Goal: Task Accomplishment & Management: Complete application form

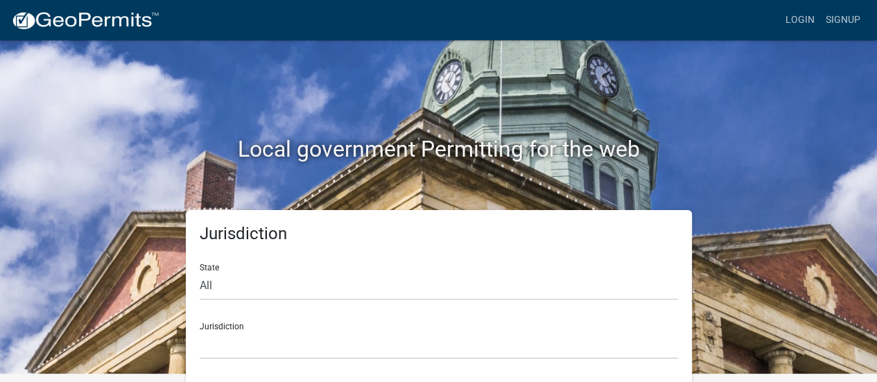
scroll to position [11, 0]
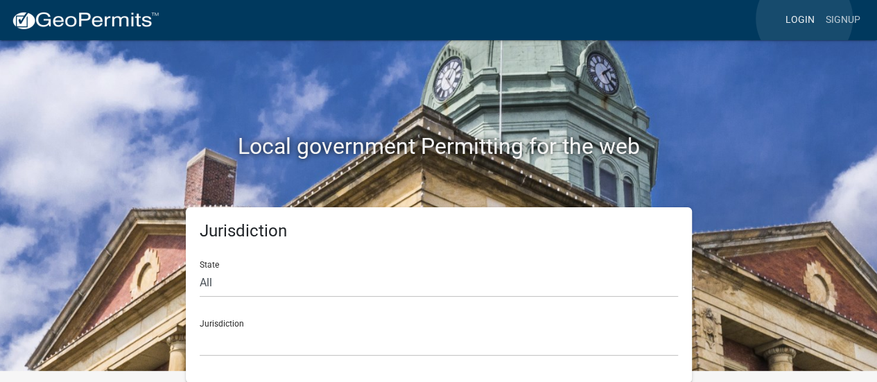
click at [804, 19] on link "Login" at bounding box center [800, 20] width 40 height 26
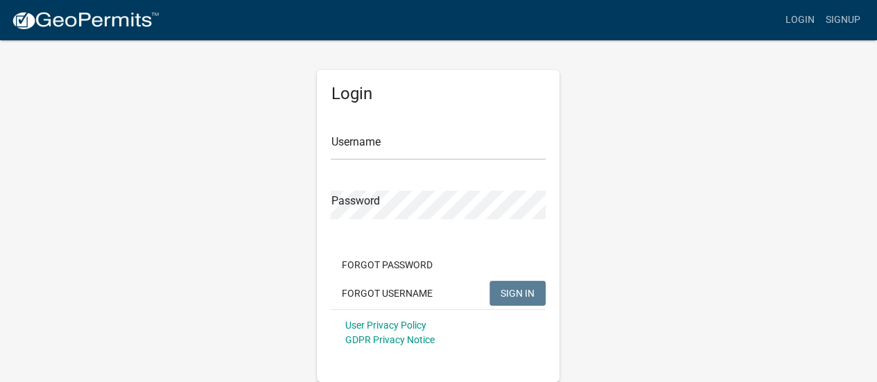
scroll to position [1, 0]
click at [344, 146] on input "Username" at bounding box center [438, 146] width 215 height 28
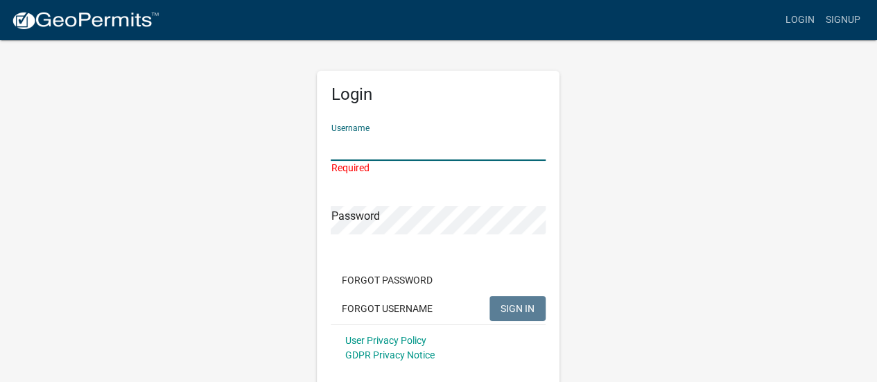
type input "[PERSON_NAME]"
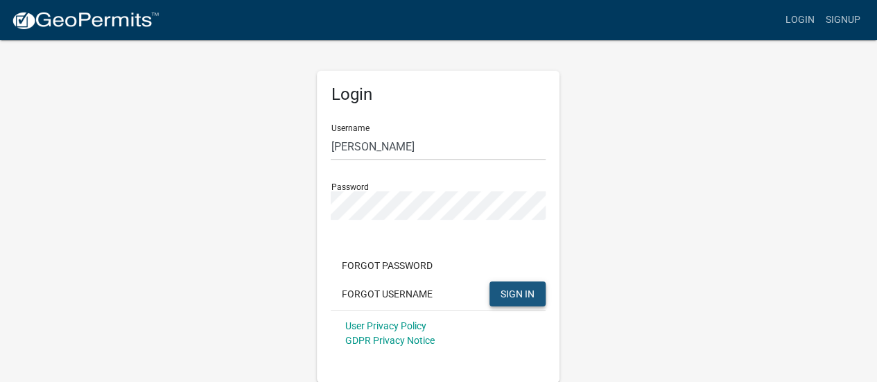
click at [511, 286] on button "SIGN IN" at bounding box center [517, 293] width 56 height 25
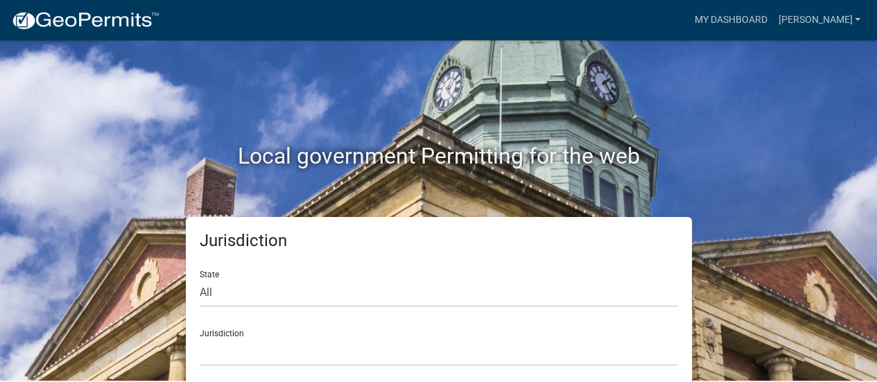
scroll to position [11, 0]
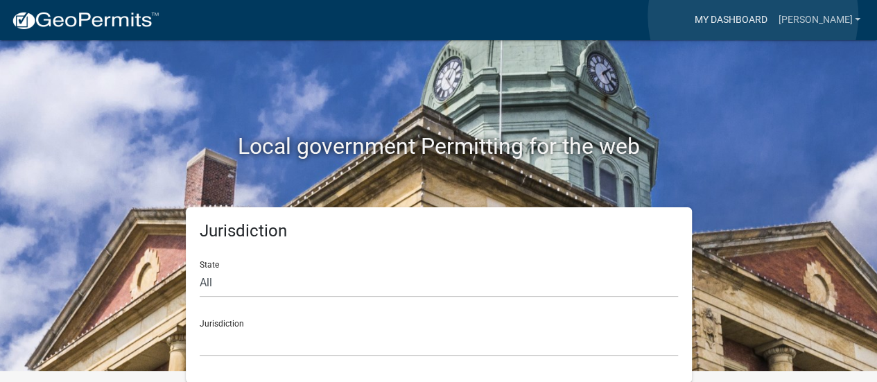
click at [753, 16] on link "My Dashboard" at bounding box center [730, 20] width 84 height 26
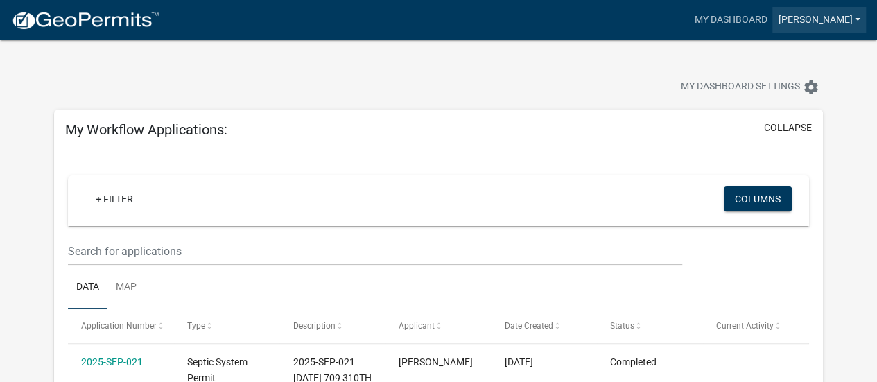
click at [812, 20] on link "[PERSON_NAME]" at bounding box center [819, 20] width 94 height 26
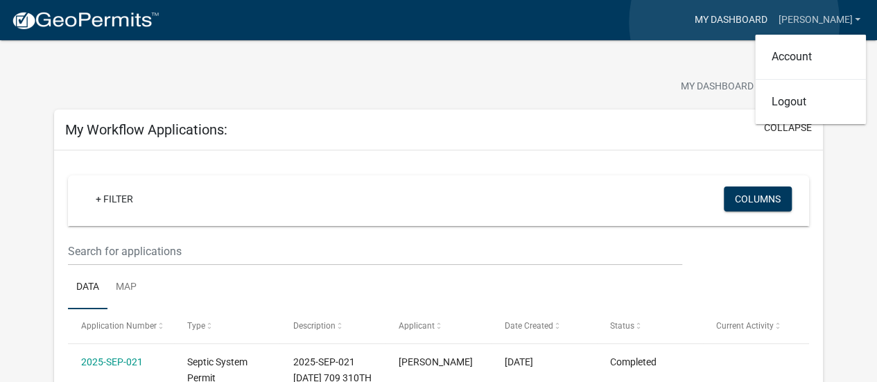
click at [734, 22] on link "My Dashboard" at bounding box center [730, 20] width 84 height 26
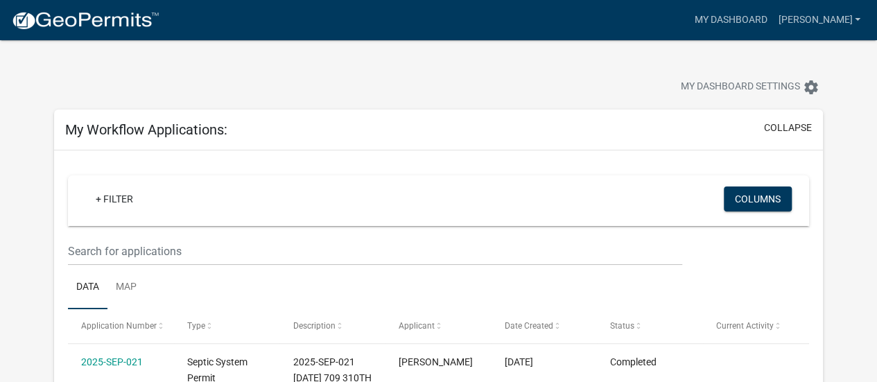
scroll to position [11, 0]
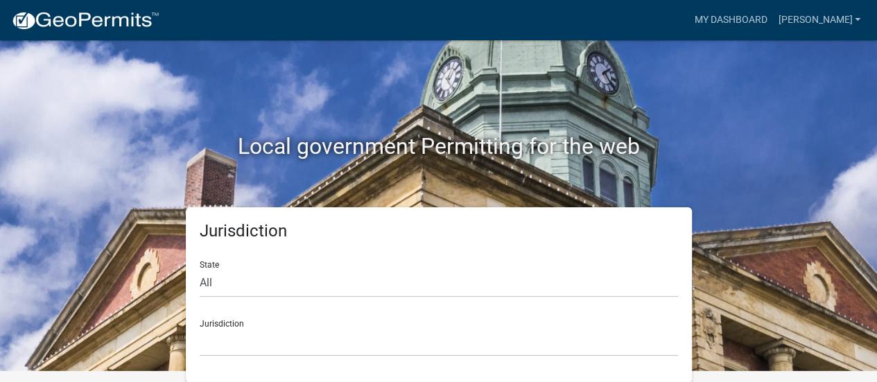
click at [227, 307] on form "State All [US_STATE] [US_STATE] [US_STATE] [US_STATE] [US_STATE] [US_STATE] [US…" at bounding box center [439, 303] width 478 height 107
drag, startPoint x: 212, startPoint y: 304, endPoint x: 216, endPoint y: 283, distance: 21.2
click at [216, 283] on form "State All [US_STATE] [US_STATE] [US_STATE] [US_STATE] [US_STATE] [US_STATE] [US…" at bounding box center [439, 303] width 478 height 107
click at [216, 283] on select "All [US_STATE] [US_STATE] [US_STATE] [US_STATE] [US_STATE] [US_STATE] [US_STATE…" at bounding box center [439, 283] width 478 height 28
select select "[US_STATE]"
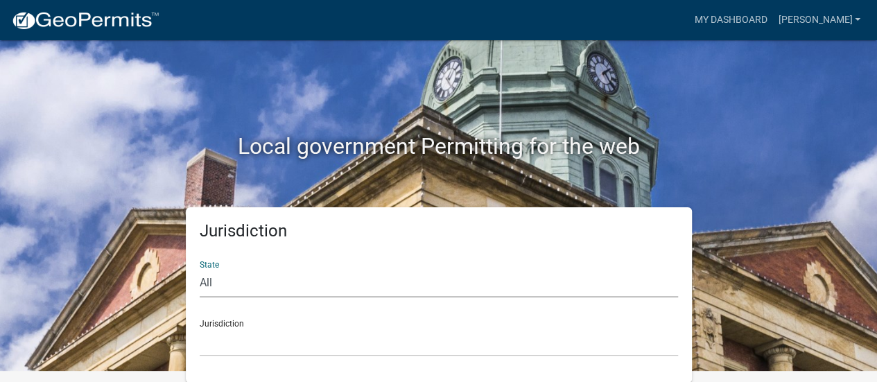
click at [200, 269] on select "All [US_STATE] [US_STATE] [US_STATE] [US_STATE] [US_STATE] [US_STATE] [US_STATE…" at bounding box center [439, 283] width 478 height 28
click at [213, 324] on div "Jurisdiction [GEOGRAPHIC_DATA], [US_STATE] [GEOGRAPHIC_DATA], [US_STATE] [GEOGR…" at bounding box center [439, 332] width 478 height 48
click at [136, 276] on div "Jurisdiction State All [US_STATE] [US_STATE] [US_STATE] [US_STATE] [US_STATE] […" at bounding box center [439, 294] width 790 height 175
click at [217, 322] on div "Jurisdiction [GEOGRAPHIC_DATA], [US_STATE] [GEOGRAPHIC_DATA], [US_STATE] [GEOGR…" at bounding box center [439, 332] width 478 height 48
click at [219, 351] on select "[GEOGRAPHIC_DATA], [US_STATE] [GEOGRAPHIC_DATA], [US_STATE] [GEOGRAPHIC_DATA], …" at bounding box center [439, 342] width 478 height 28
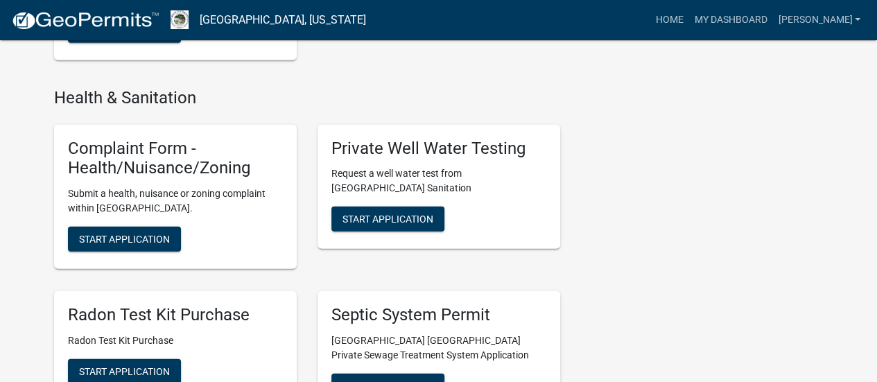
scroll to position [1644, 0]
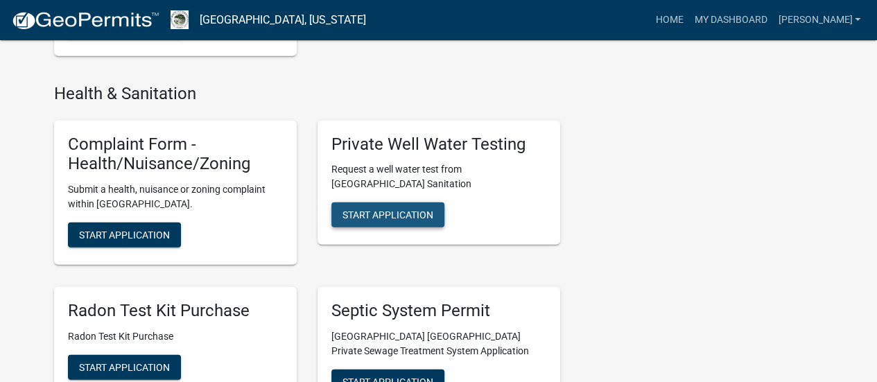
click at [379, 209] on span "Start Application" at bounding box center [387, 214] width 91 height 11
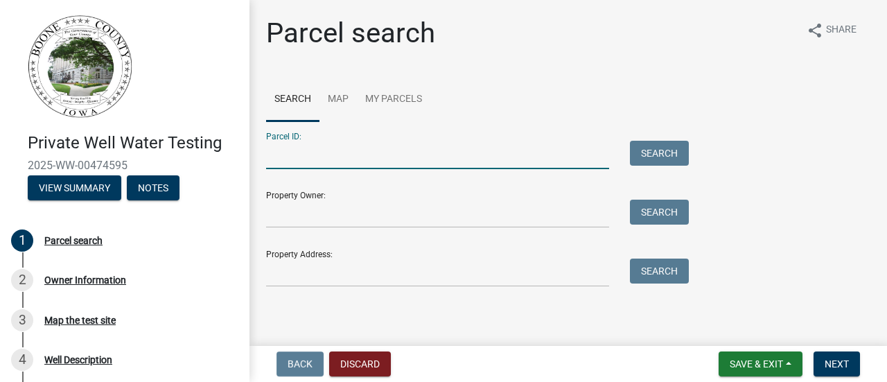
click at [304, 162] on input "Parcel ID:" at bounding box center [437, 155] width 343 height 28
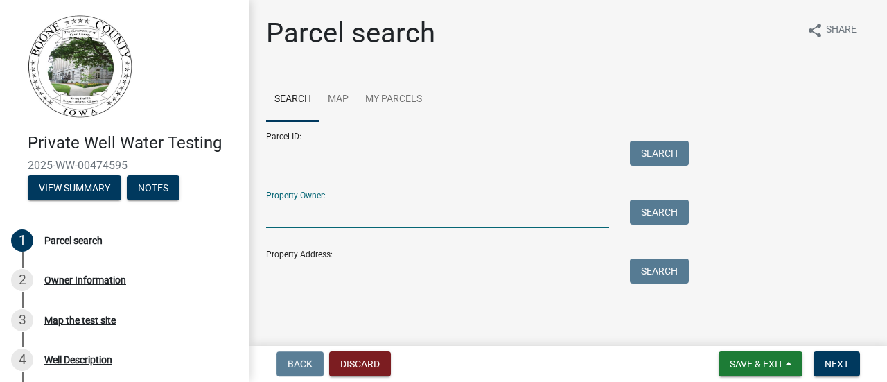
click at [309, 225] on input "Property Owner:" at bounding box center [437, 214] width 343 height 28
type input "[PERSON_NAME]"
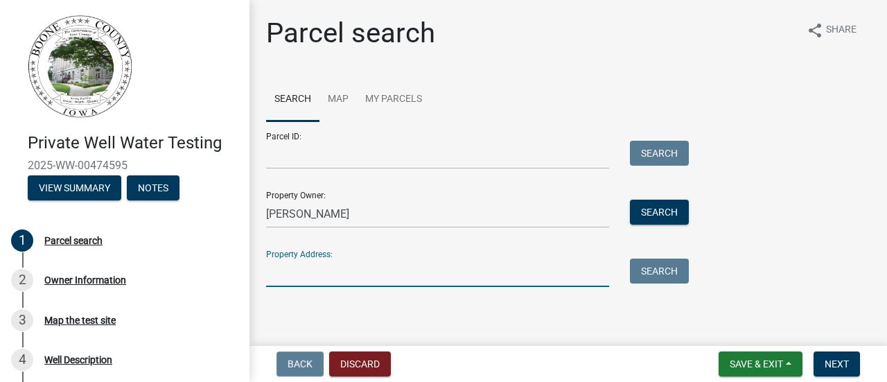
click at [276, 266] on input "Property Address:" at bounding box center [437, 273] width 343 height 28
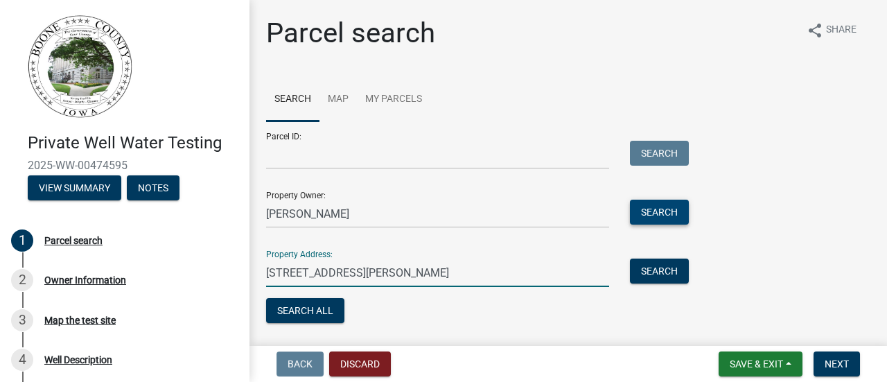
type input "[STREET_ADDRESS][PERSON_NAME]"
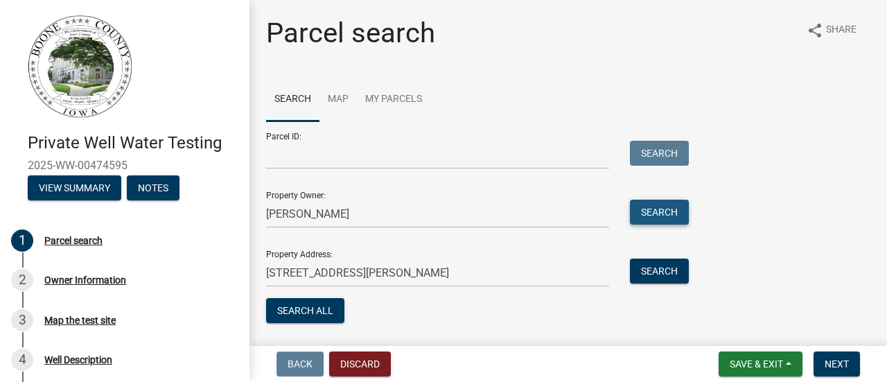
click at [653, 209] on button "Search" at bounding box center [659, 212] width 59 height 25
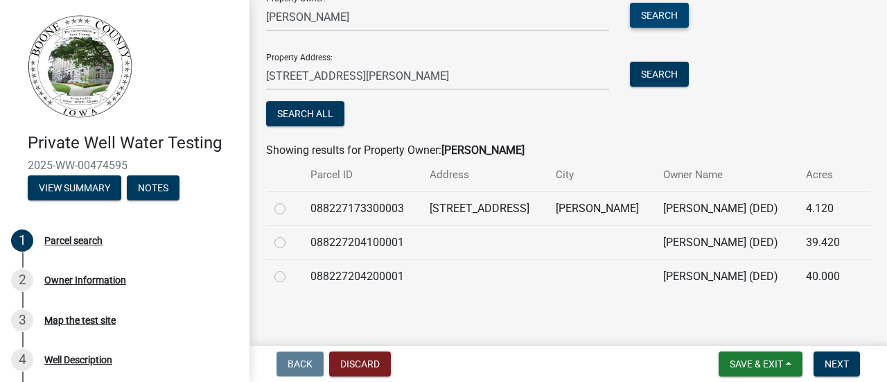
scroll to position [202, 0]
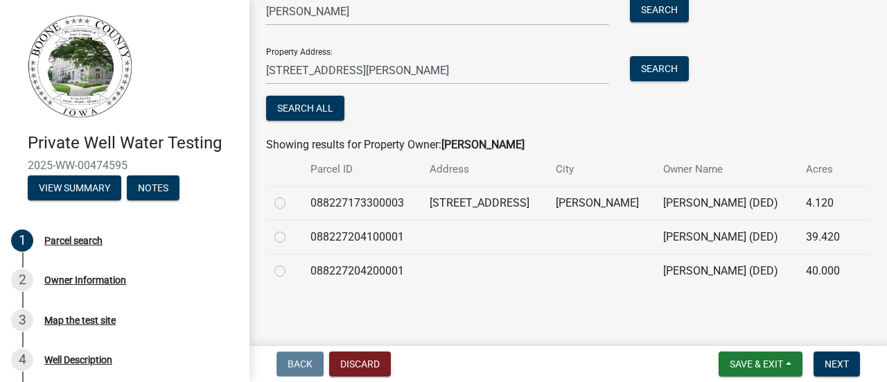
click at [291, 195] on label at bounding box center [291, 195] width 0 height 0
click at [291, 204] on input "radio" at bounding box center [295, 199] width 9 height 9
radio input "true"
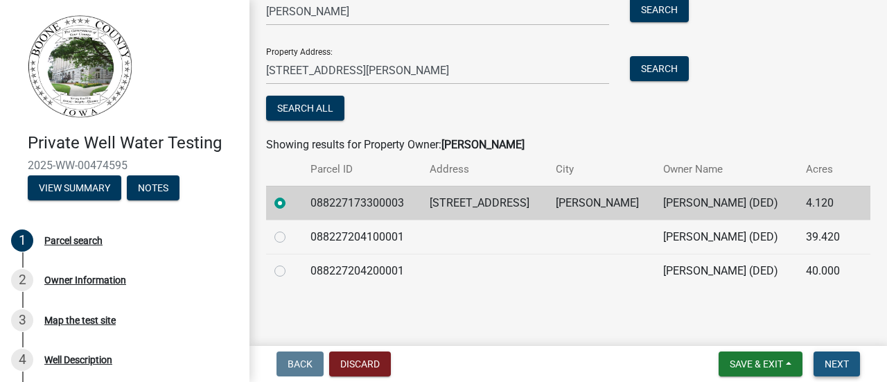
click at [828, 361] on span "Next" at bounding box center [837, 363] width 24 height 11
click at [835, 358] on span "Next" at bounding box center [837, 363] width 24 height 11
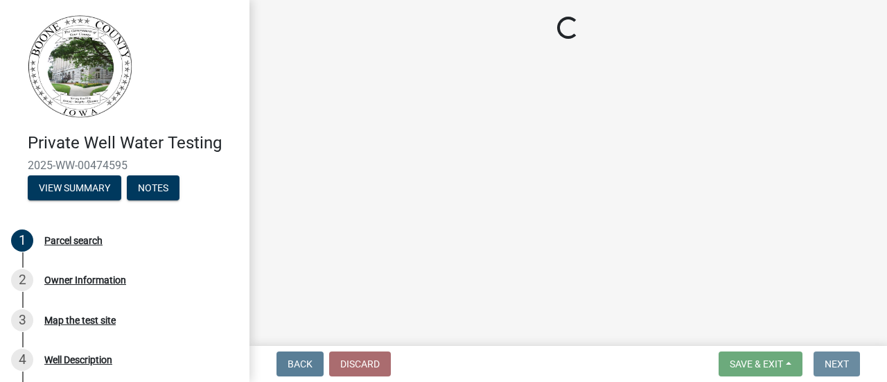
scroll to position [0, 0]
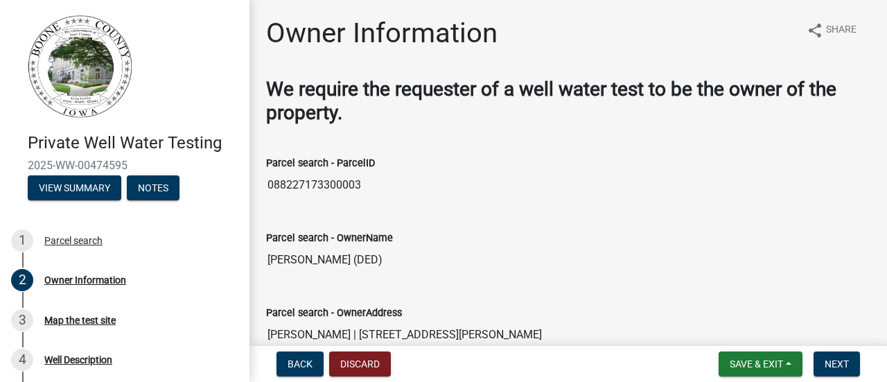
click at [772, 184] on input "088227173300003" at bounding box center [568, 185] width 604 height 28
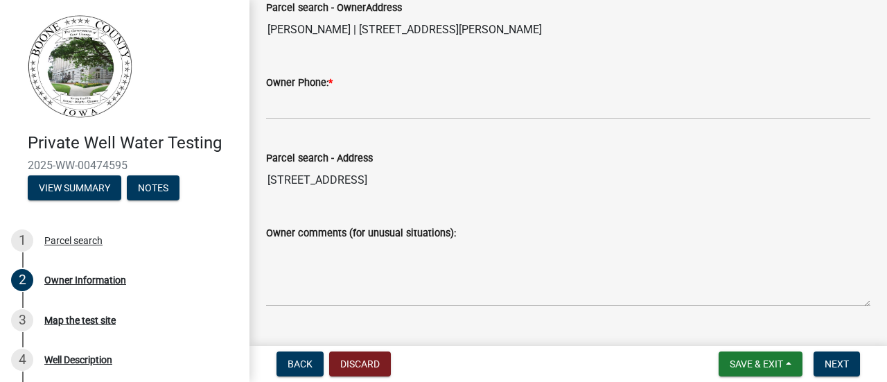
scroll to position [333, 0]
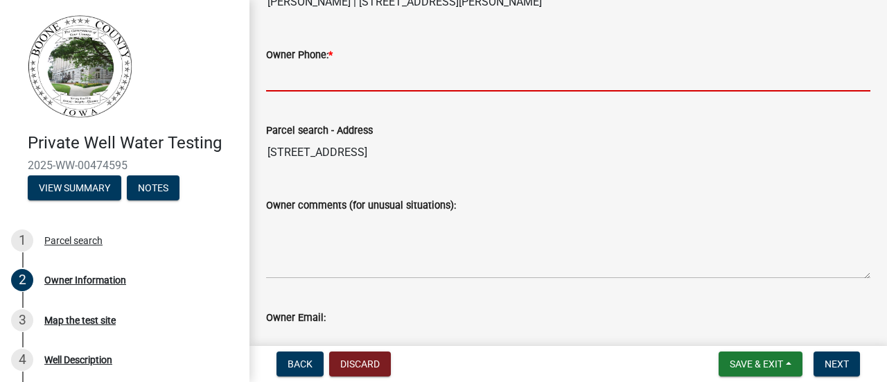
click at [299, 80] on input "Owner Phone: *" at bounding box center [568, 77] width 604 height 28
type input "5152018759"
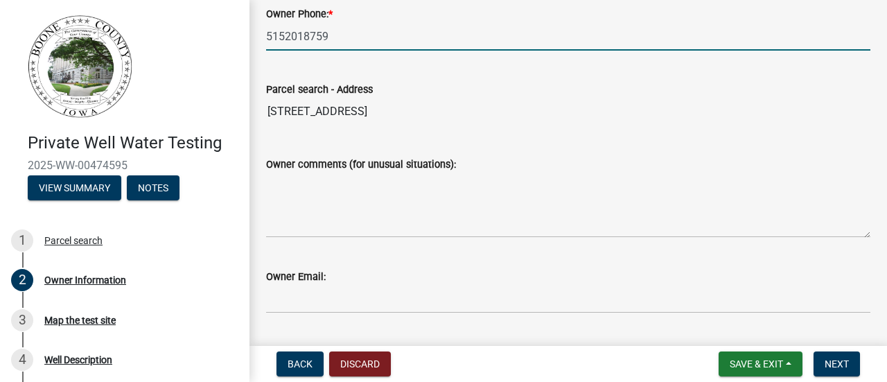
scroll to position [410, 0]
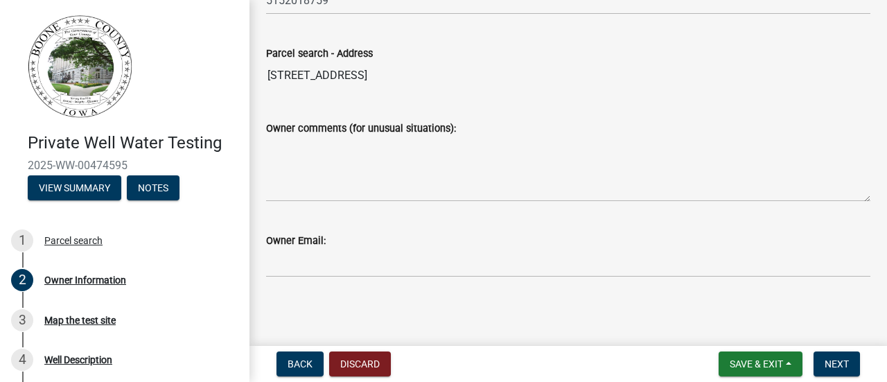
click at [286, 286] on wm-data-entity-input "Owner Email:" at bounding box center [568, 251] width 604 height 76
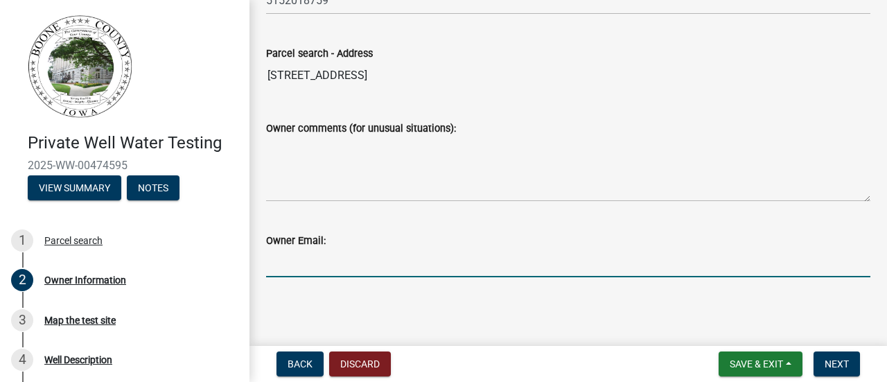
click at [287, 269] on input "Owner Email:" at bounding box center [568, 263] width 604 height 28
type input "[EMAIL_ADDRESS][DOMAIN_NAME]"
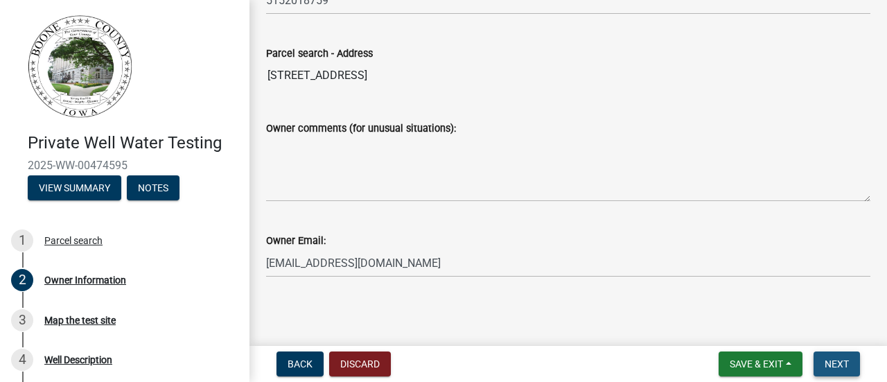
click at [835, 361] on span "Next" at bounding box center [837, 363] width 24 height 11
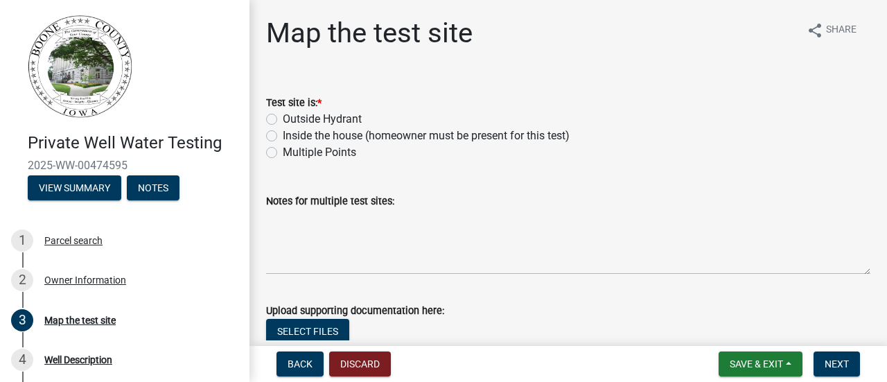
click at [283, 117] on label "Outside Hydrant" at bounding box center [322, 119] width 79 height 17
click at [283, 117] on input "Outside Hydrant" at bounding box center [287, 115] width 9 height 9
radio input "true"
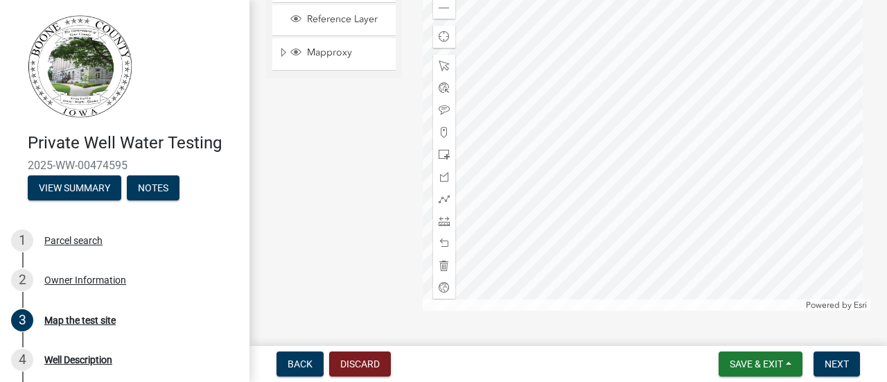
scroll to position [1349, 0]
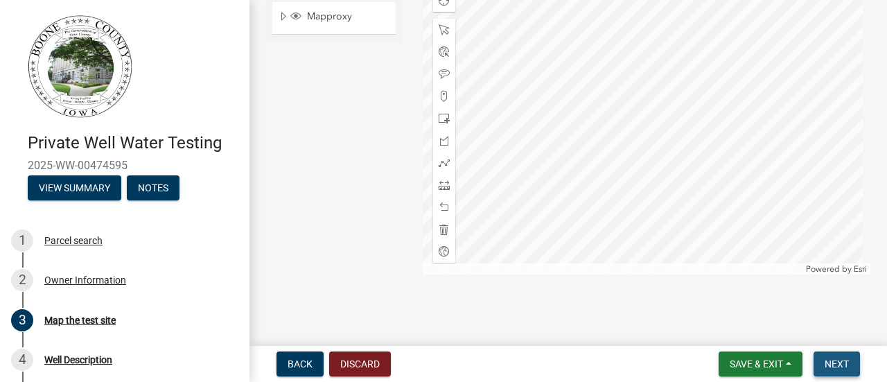
click at [828, 364] on span "Next" at bounding box center [837, 363] width 24 height 11
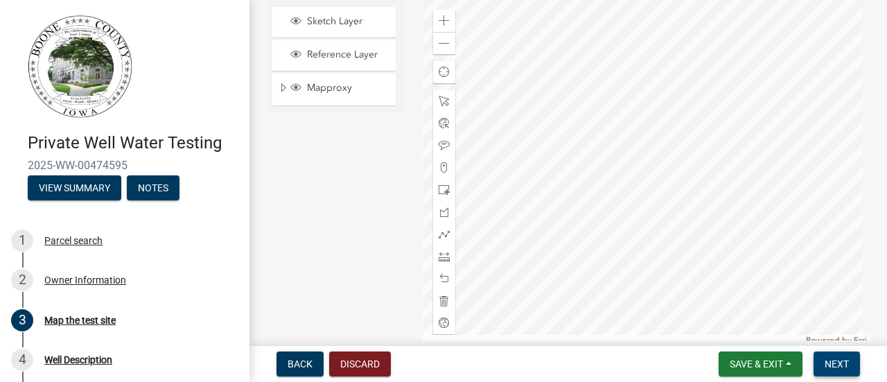
scroll to position [1313, 0]
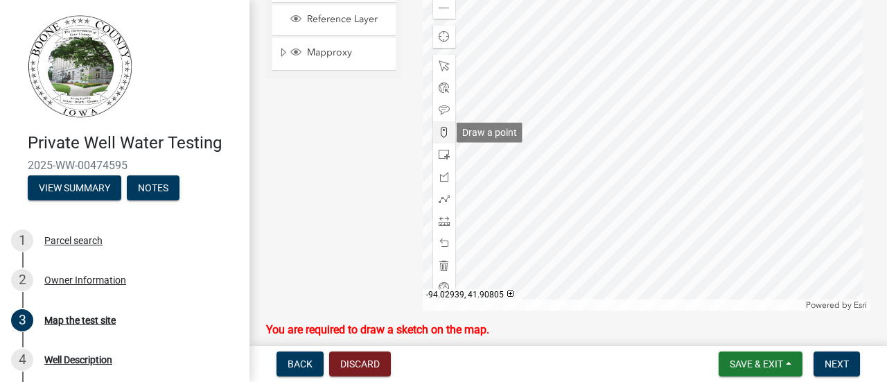
click at [440, 135] on span at bounding box center [444, 132] width 11 height 11
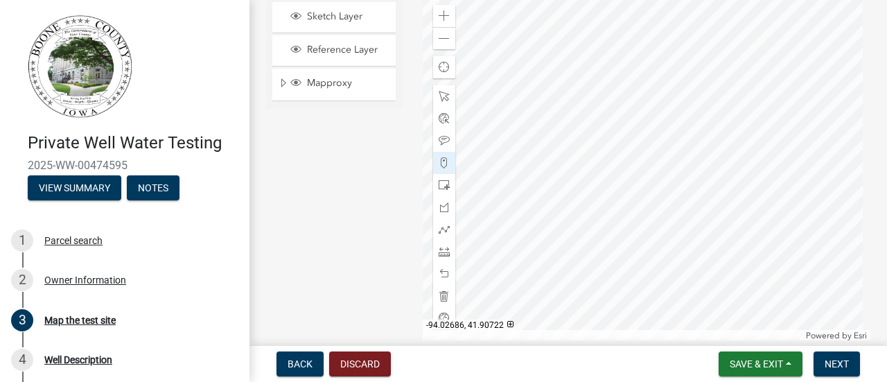
click at [677, 184] on div at bounding box center [647, 167] width 449 height 347
click at [675, 186] on div at bounding box center [647, 167] width 449 height 347
click at [836, 364] on span "Next" at bounding box center [837, 363] width 24 height 11
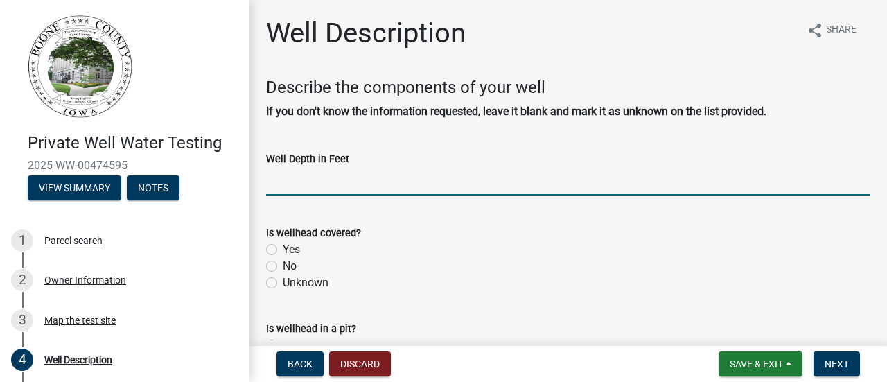
click at [279, 184] on input "text" at bounding box center [568, 181] width 604 height 28
type input "45"
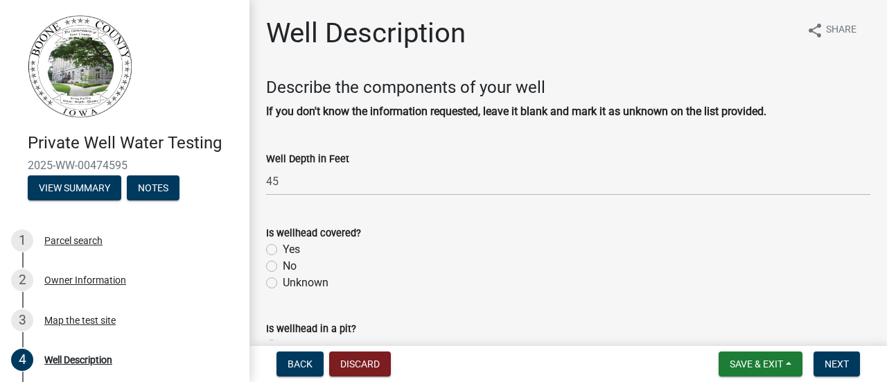
click at [283, 252] on label "Yes" at bounding box center [291, 249] width 17 height 17
click at [283, 250] on input "Yes" at bounding box center [287, 245] width 9 height 9
radio input "true"
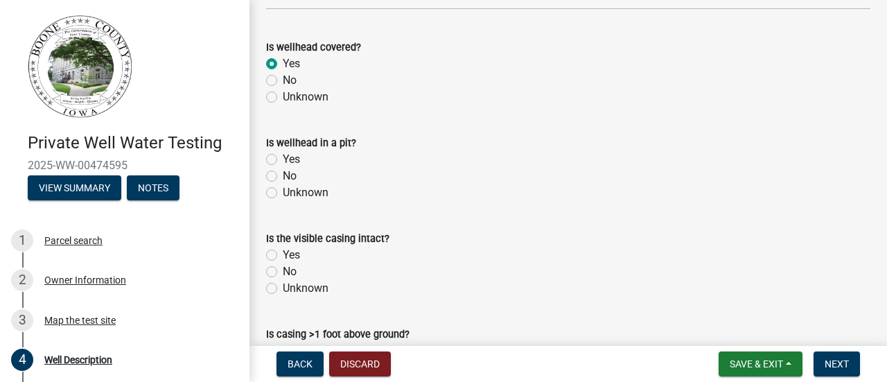
scroll to position [193, 0]
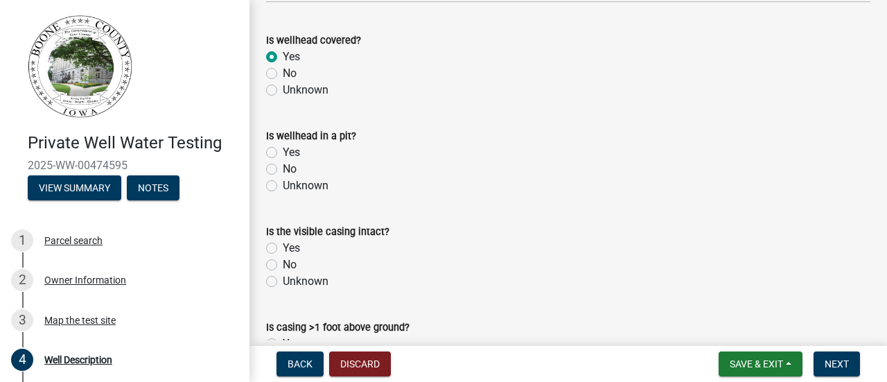
click at [283, 153] on label "Yes" at bounding box center [291, 152] width 17 height 17
click at [283, 153] on input "Yes" at bounding box center [287, 148] width 9 height 9
radio input "true"
drag, startPoint x: 873, startPoint y: 146, endPoint x: 878, endPoint y: 174, distance: 28.7
click at [876, 174] on main "Well Description share Share Describe the components of your well If you don't …" at bounding box center [569, 170] width 638 height 340
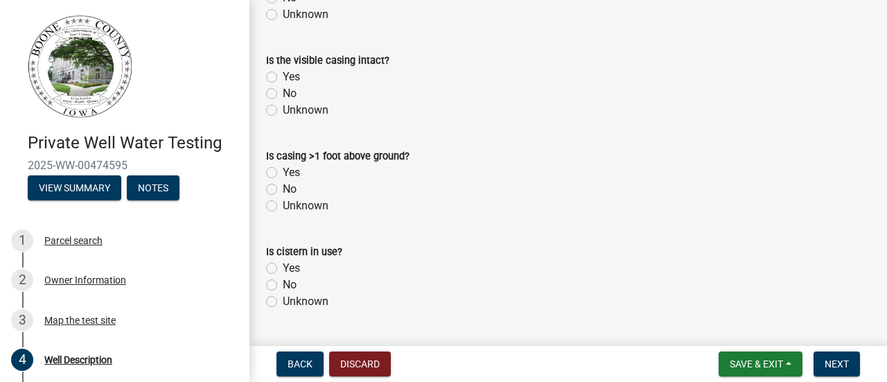
scroll to position [396, 0]
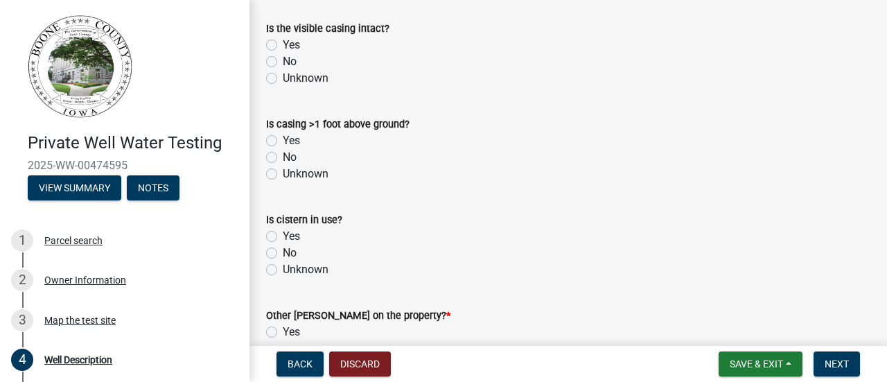
click at [283, 44] on label "Yes" at bounding box center [291, 45] width 17 height 17
click at [283, 44] on input "Yes" at bounding box center [287, 41] width 9 height 9
radio input "true"
click at [283, 141] on label "Yes" at bounding box center [291, 140] width 17 height 17
click at [283, 141] on input "Yes" at bounding box center [287, 136] width 9 height 9
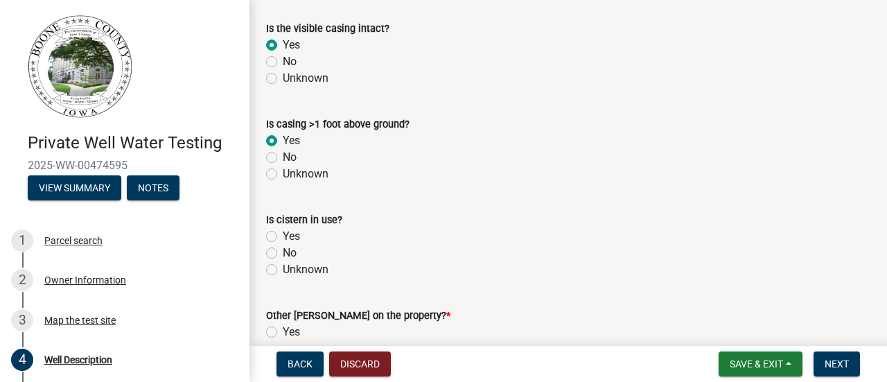
radio input "true"
click at [283, 254] on label "No" at bounding box center [290, 253] width 14 height 17
click at [283, 254] on input "No" at bounding box center [287, 249] width 9 height 9
radio input "true"
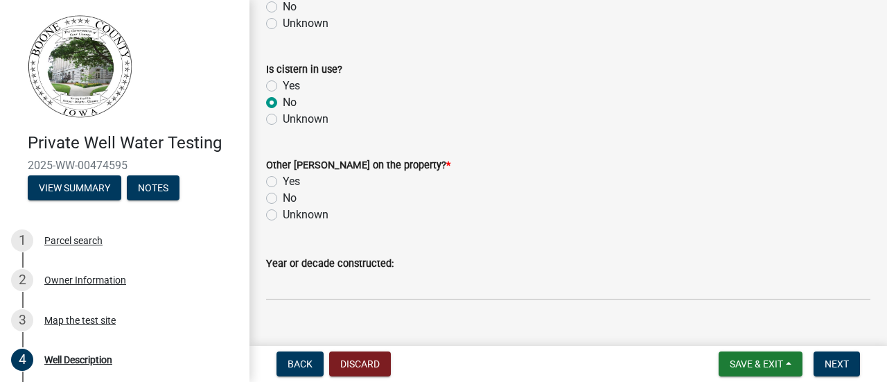
scroll to position [571, 0]
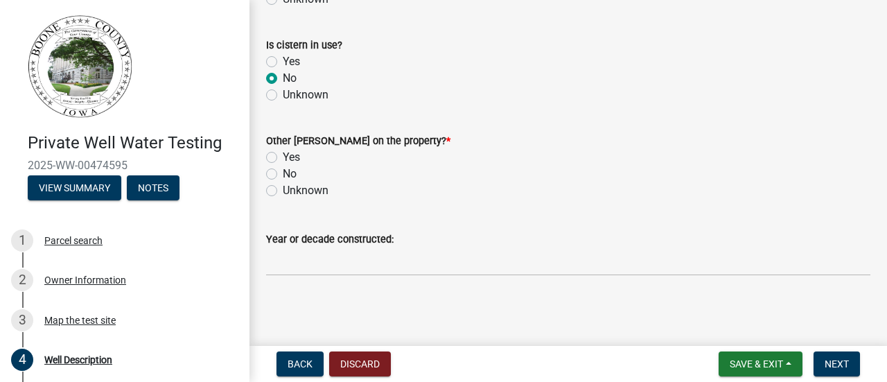
click at [283, 156] on label "Yes" at bounding box center [291, 157] width 17 height 17
click at [283, 156] on input "Yes" at bounding box center [287, 153] width 9 height 9
radio input "true"
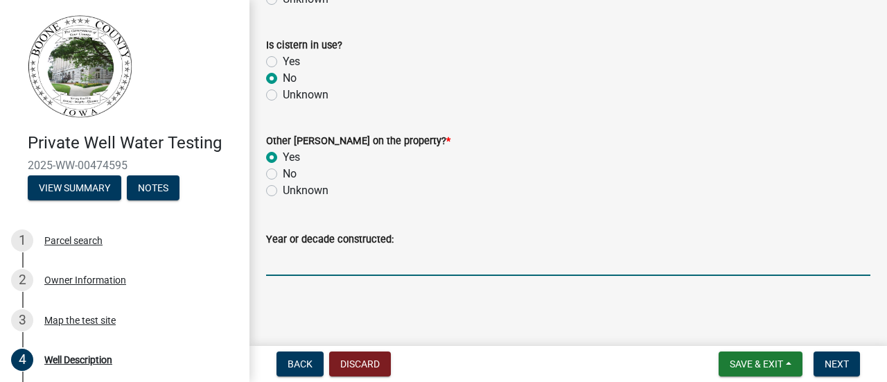
click at [283, 260] on input "Year or decade constructed:" at bounding box center [568, 261] width 604 height 28
type input "?"
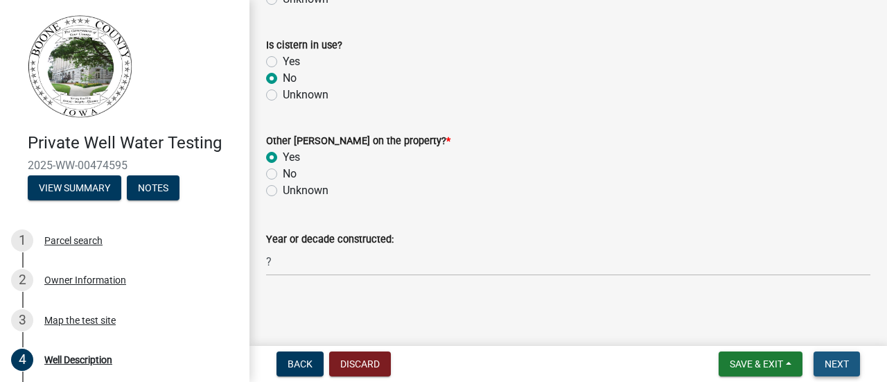
click at [840, 360] on span "Next" at bounding box center [837, 363] width 24 height 11
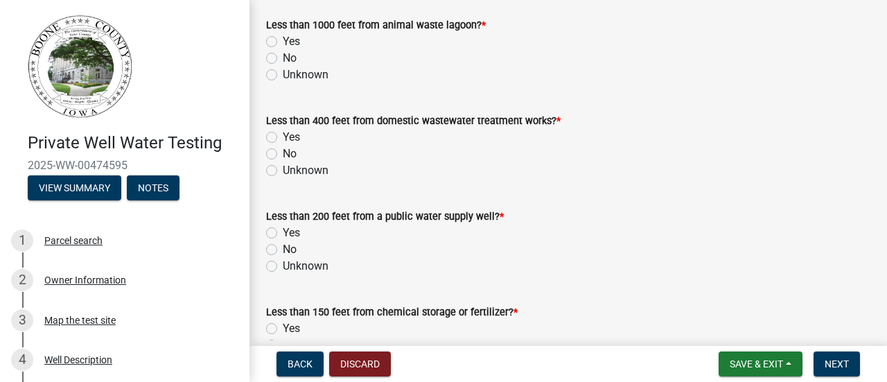
scroll to position [145, 0]
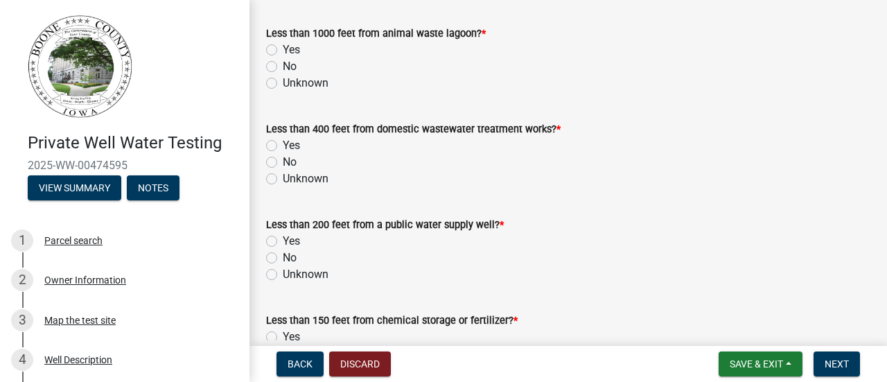
click at [283, 48] on label "Yes" at bounding box center [291, 50] width 17 height 17
click at [283, 48] on input "Yes" at bounding box center [287, 46] width 9 height 9
radio input "true"
click at [283, 142] on label "Yes" at bounding box center [291, 145] width 17 height 17
click at [283, 142] on input "Yes" at bounding box center [287, 141] width 9 height 9
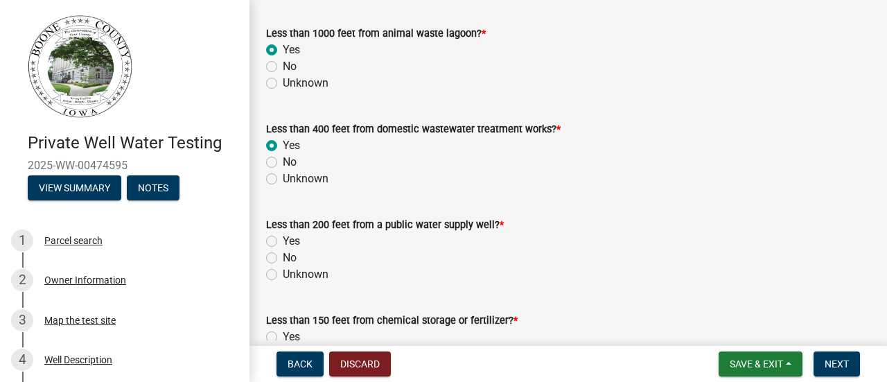
radio input "true"
click at [283, 240] on label "Yes" at bounding box center [291, 241] width 17 height 17
click at [283, 240] on input "Yes" at bounding box center [287, 237] width 9 height 9
radio input "true"
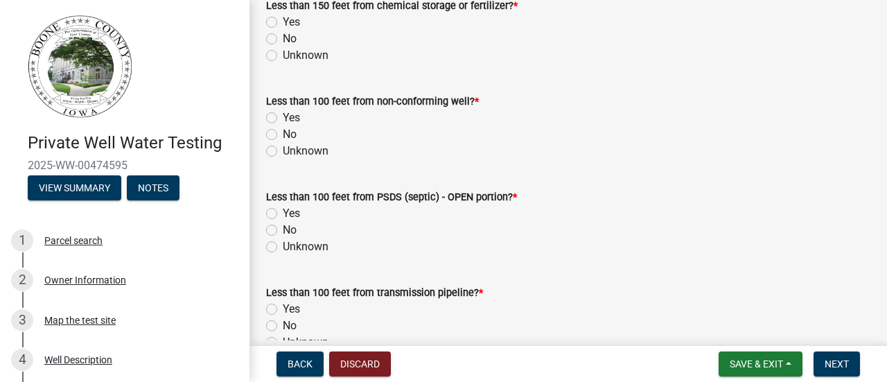
scroll to position [450, 0]
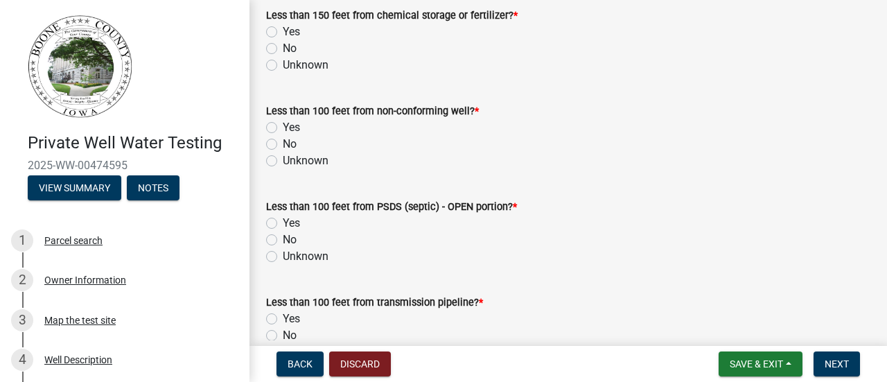
click at [283, 49] on label "No" at bounding box center [290, 48] width 14 height 17
click at [283, 49] on input "No" at bounding box center [287, 44] width 9 height 9
radio input "true"
click at [283, 57] on input "Unknown" at bounding box center [287, 61] width 9 height 9
radio input "true"
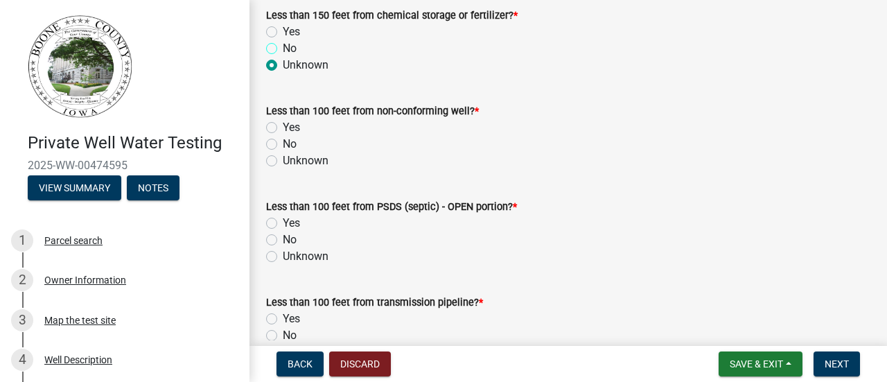
click at [283, 40] on input "No" at bounding box center [287, 44] width 9 height 9
radio input "true"
click at [513, 70] on div "Unknown" at bounding box center [568, 65] width 604 height 17
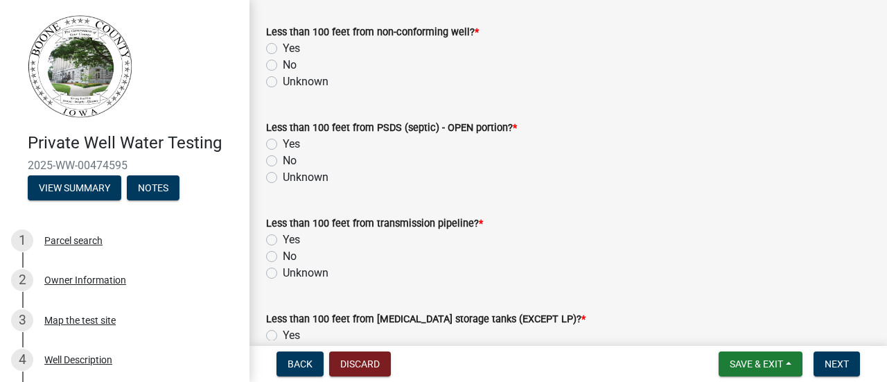
scroll to position [533, 0]
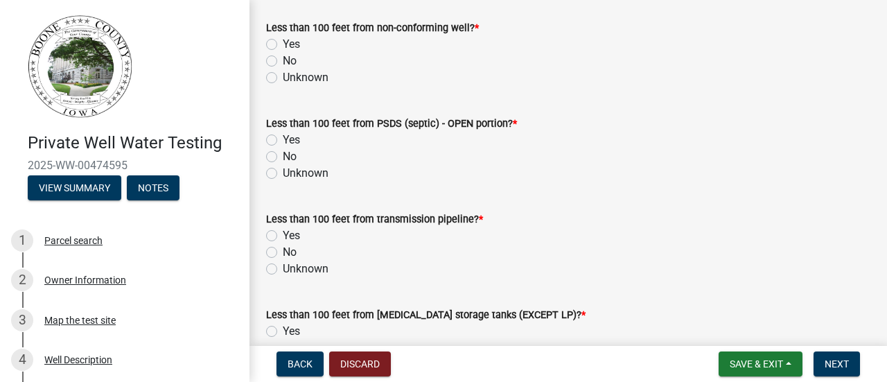
click at [283, 74] on label "Unknown" at bounding box center [306, 77] width 46 height 17
click at [283, 74] on input "Unknown" at bounding box center [287, 73] width 9 height 9
radio input "true"
click at [283, 157] on label "No" at bounding box center [290, 156] width 14 height 17
click at [283, 157] on input "No" at bounding box center [287, 152] width 9 height 9
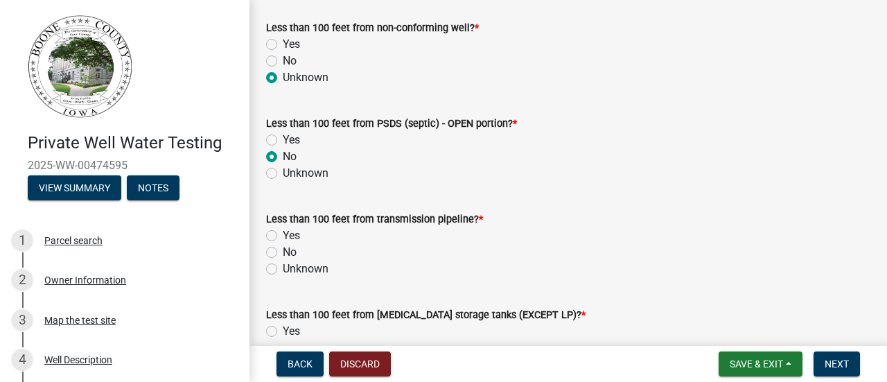
radio input "true"
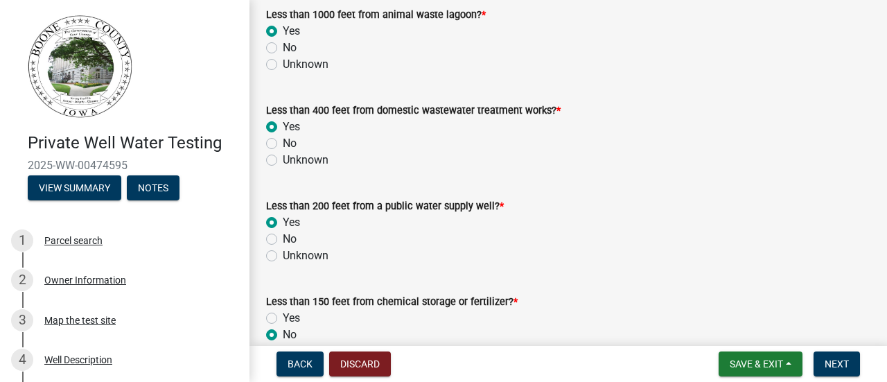
scroll to position [153, 0]
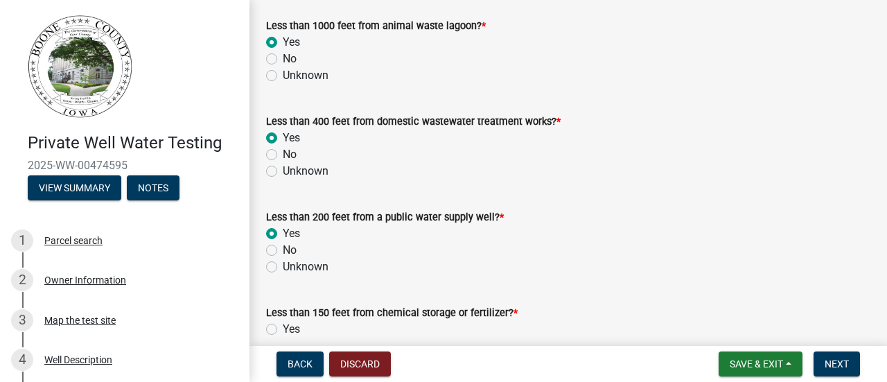
click at [283, 155] on label "No" at bounding box center [290, 154] width 14 height 17
click at [283, 155] on input "No" at bounding box center [287, 150] width 9 height 9
radio input "true"
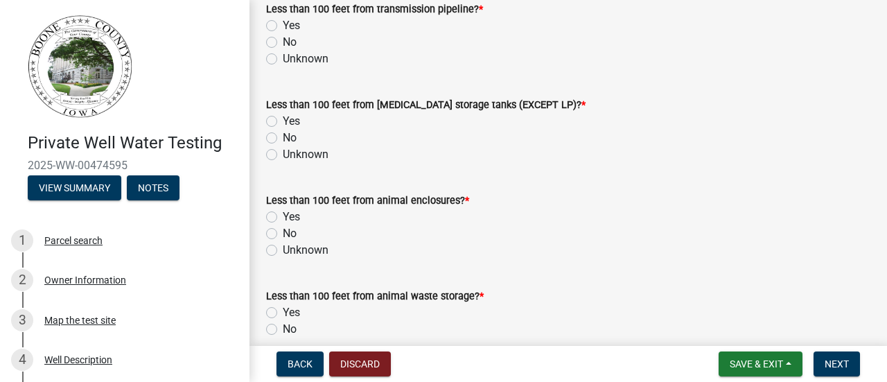
scroll to position [738, 0]
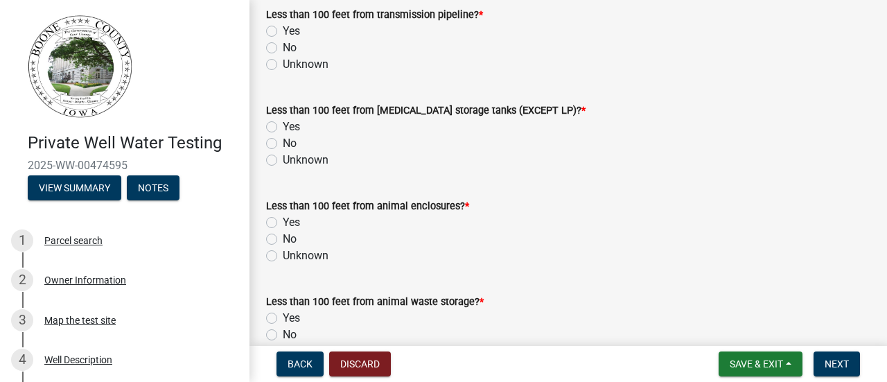
click at [283, 28] on label "Yes" at bounding box center [291, 31] width 17 height 17
click at [283, 28] on input "Yes" at bounding box center [287, 27] width 9 height 9
radio input "true"
click at [550, 175] on wm-data-entity-input "Less than 100 feet from [MEDICAL_DATA] storage tanks (EXCEPT LP)? * Yes No Unkn…" at bounding box center [568, 133] width 604 height 96
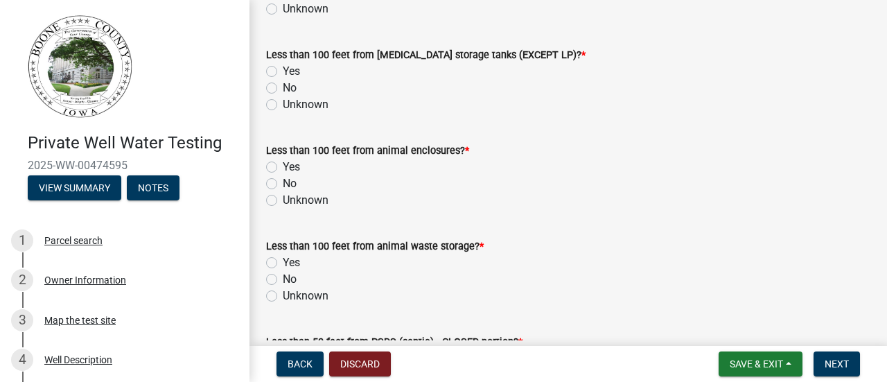
scroll to position [821, 0]
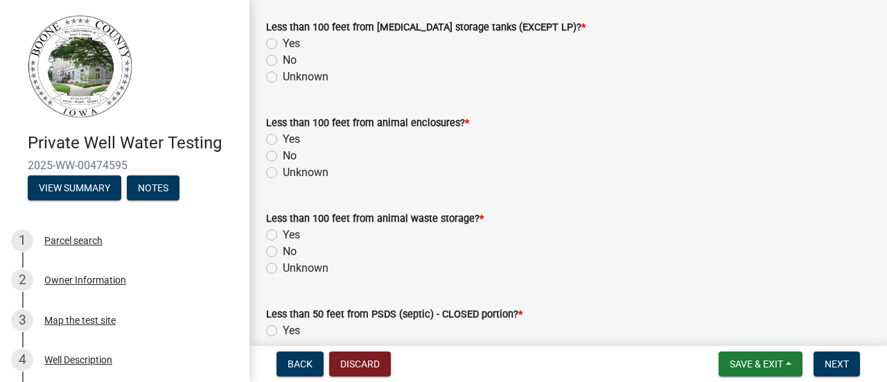
click at [283, 58] on label "No" at bounding box center [290, 60] width 14 height 17
click at [283, 58] on input "No" at bounding box center [287, 56] width 9 height 9
radio input "true"
click at [491, 140] on div "Yes" at bounding box center [568, 139] width 604 height 17
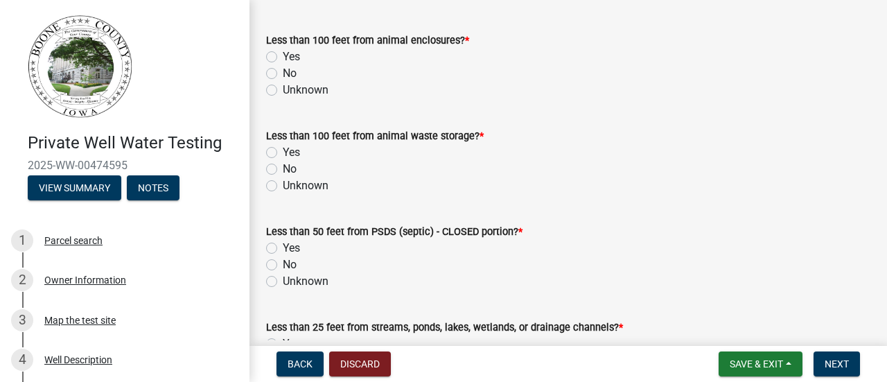
scroll to position [904, 0]
click at [283, 71] on label "No" at bounding box center [290, 72] width 14 height 17
click at [283, 71] on input "No" at bounding box center [287, 68] width 9 height 9
radio input "true"
click at [588, 108] on wm-data-entity-input "Less than 100 feet from animal enclosures? * Yes No Unknown" at bounding box center [568, 63] width 604 height 96
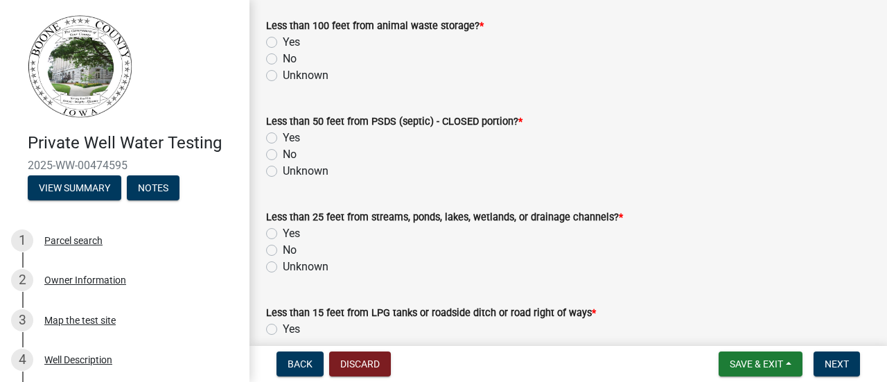
scroll to position [1015, 0]
click at [283, 58] on label "No" at bounding box center [290, 57] width 14 height 17
click at [283, 58] on input "No" at bounding box center [287, 53] width 9 height 9
radio input "true"
click at [283, 153] on label "No" at bounding box center [290, 153] width 14 height 17
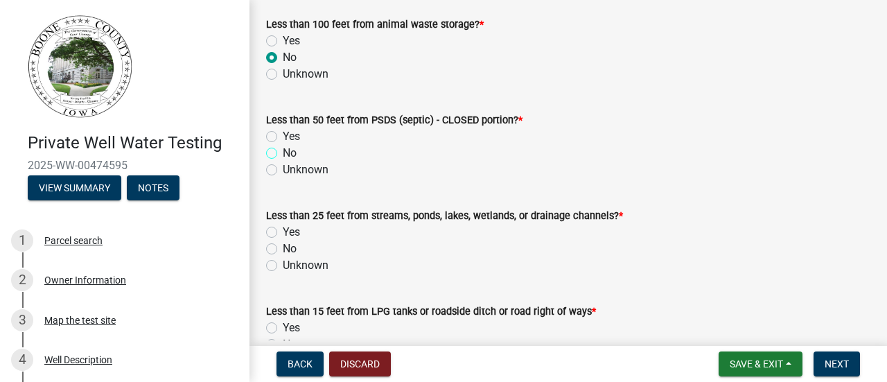
click at [283, 153] on input "No" at bounding box center [287, 149] width 9 height 9
radio input "true"
click at [550, 171] on div "Unknown" at bounding box center [568, 170] width 604 height 17
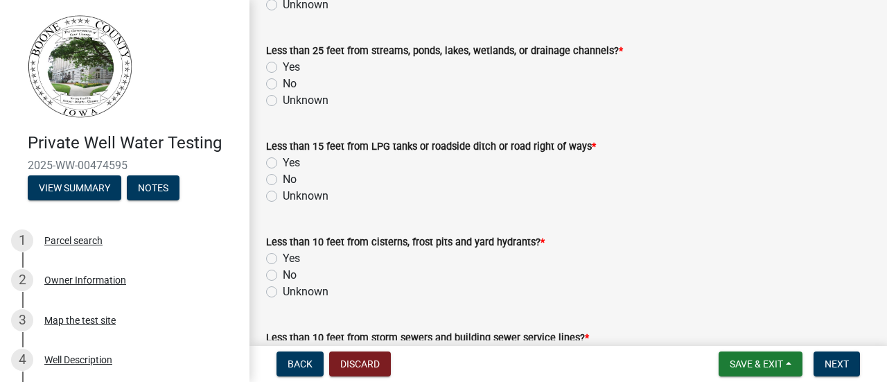
scroll to position [1181, 0]
click at [283, 82] on label "No" at bounding box center [290, 82] width 14 height 17
click at [283, 82] on input "No" at bounding box center [287, 78] width 9 height 9
radio input "true"
click at [283, 177] on label "No" at bounding box center [290, 178] width 14 height 17
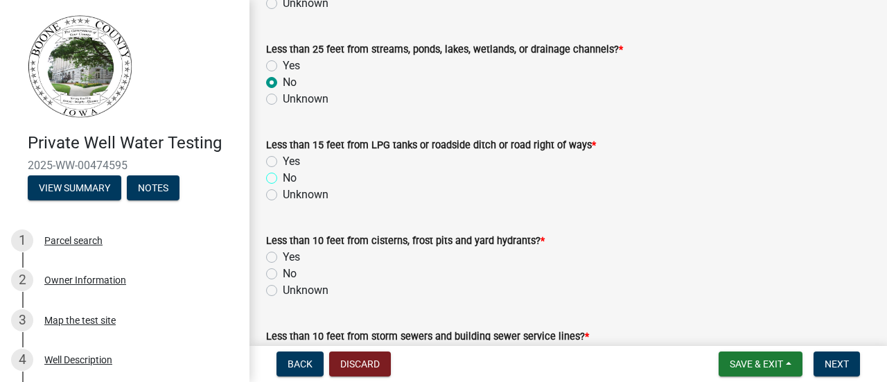
click at [283, 177] on input "No" at bounding box center [287, 174] width 9 height 9
radio input "true"
click at [577, 188] on div "Unknown" at bounding box center [568, 194] width 604 height 17
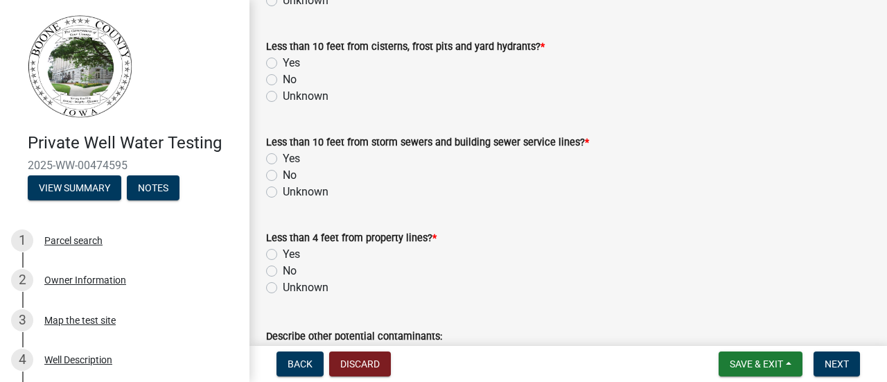
scroll to position [1403, 0]
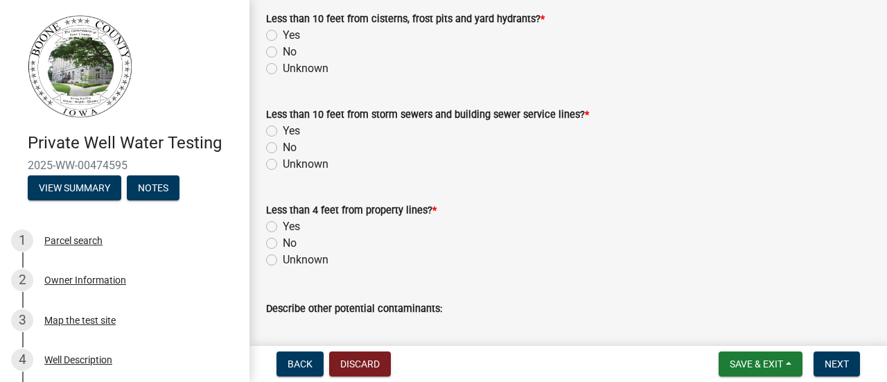
click at [283, 35] on label "Yes" at bounding box center [291, 35] width 17 height 17
click at [283, 35] on input "Yes" at bounding box center [287, 31] width 9 height 9
radio input "true"
click at [283, 146] on label "No" at bounding box center [290, 147] width 14 height 17
click at [283, 146] on input "No" at bounding box center [287, 143] width 9 height 9
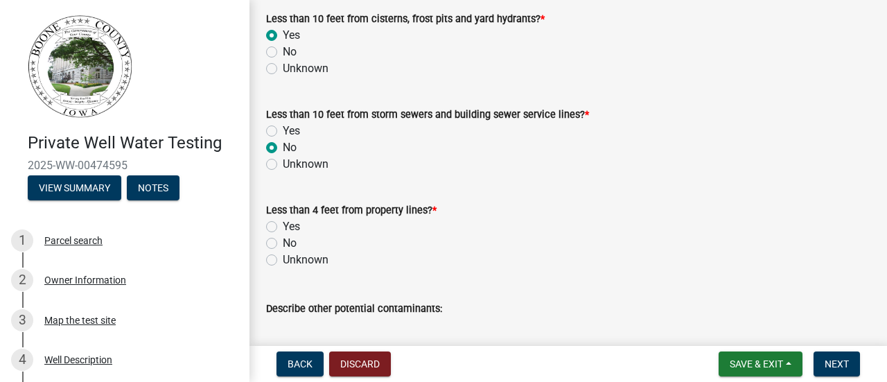
radio input "true"
click at [485, 221] on div "Yes" at bounding box center [568, 226] width 604 height 17
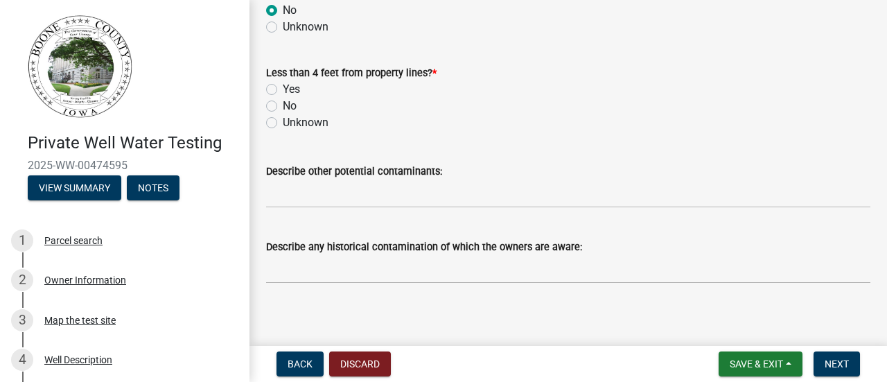
scroll to position [1542, 0]
click at [283, 101] on label "No" at bounding box center [290, 104] width 14 height 17
click at [283, 101] on input "No" at bounding box center [287, 100] width 9 height 9
radio input "true"
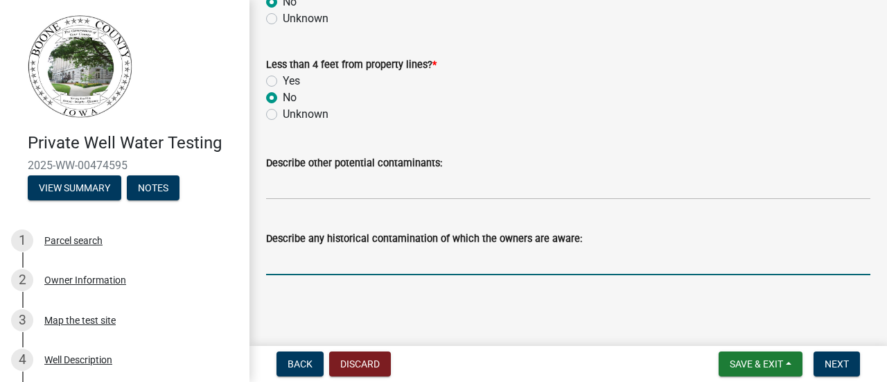
click at [305, 256] on input "Describe any historical contamination of which the owners are aware:" at bounding box center [568, 261] width 604 height 28
click at [296, 264] on input "High coloiform [DATE]" at bounding box center [568, 261] width 604 height 28
type input "High Coloiform [DATE]"
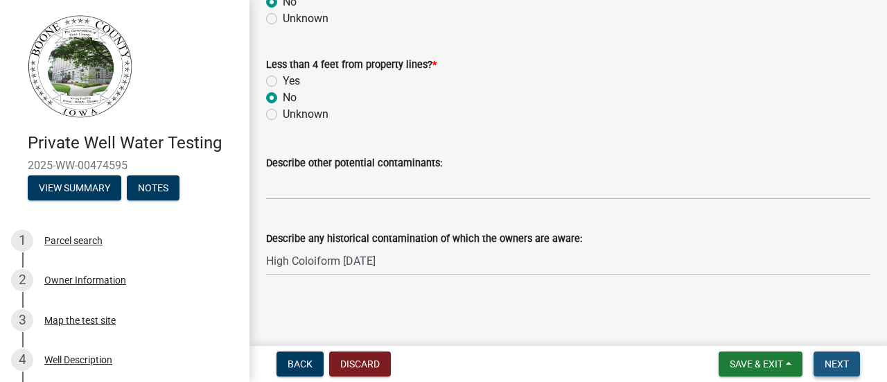
click at [837, 365] on span "Next" at bounding box center [837, 363] width 24 height 11
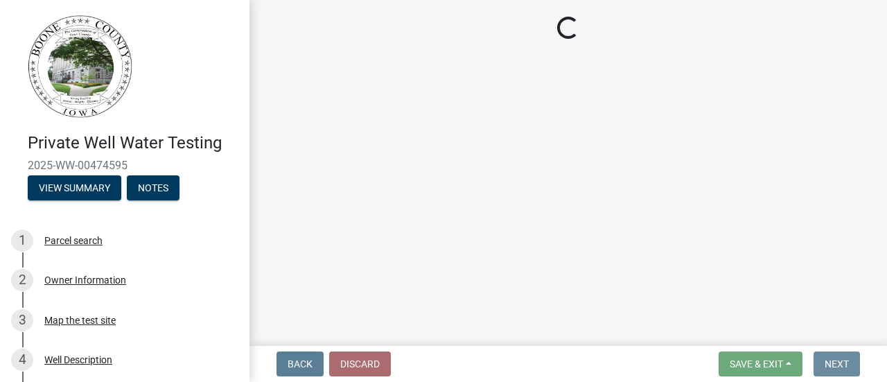
scroll to position [0, 0]
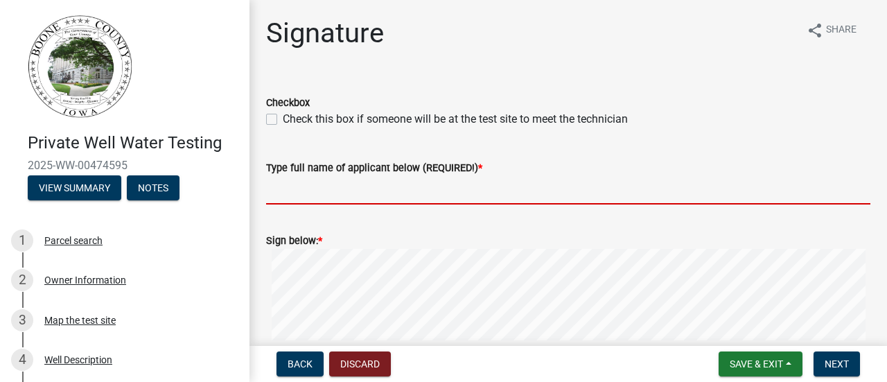
click at [300, 191] on input "Type full name of applicant below (REQUIRED!) *" at bounding box center [568, 190] width 604 height 28
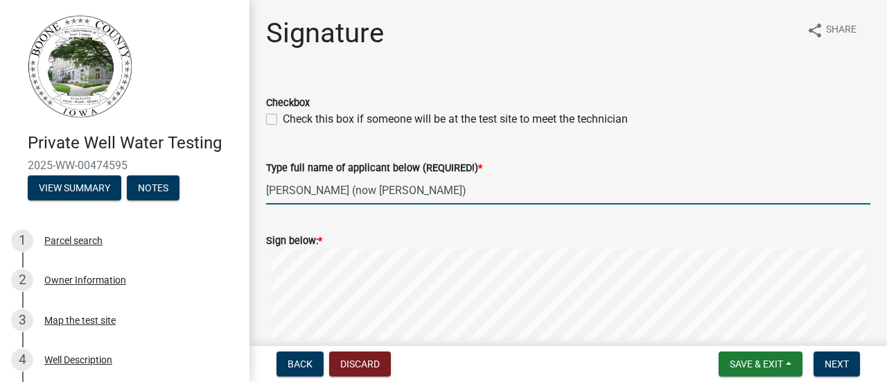
type input "[PERSON_NAME] (now [PERSON_NAME])"
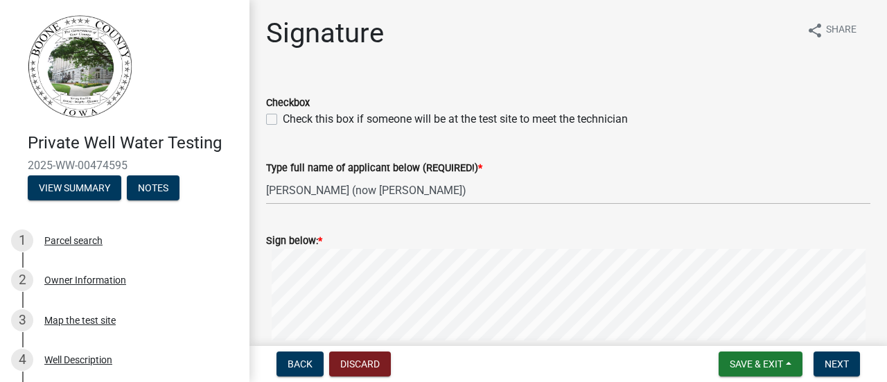
click at [283, 120] on label "Check this box if someone will be at the test site to meet the technician" at bounding box center [455, 119] width 345 height 17
click at [283, 120] on input "Check this box if someone will be at the test site to meet the technician" at bounding box center [287, 115] width 9 height 9
checkbox input "true"
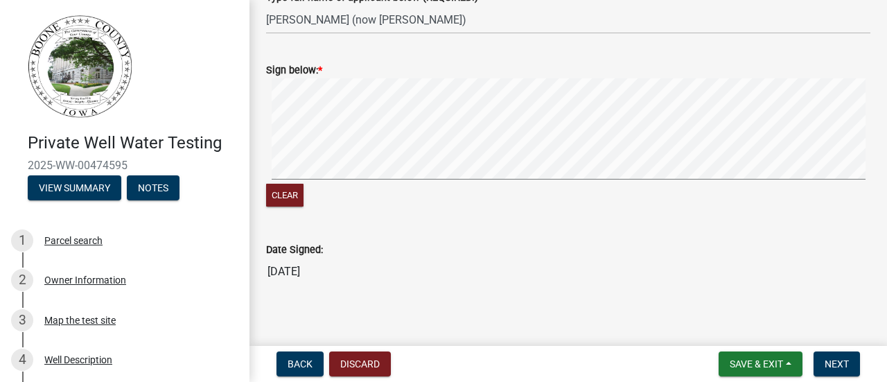
scroll to position [180, 0]
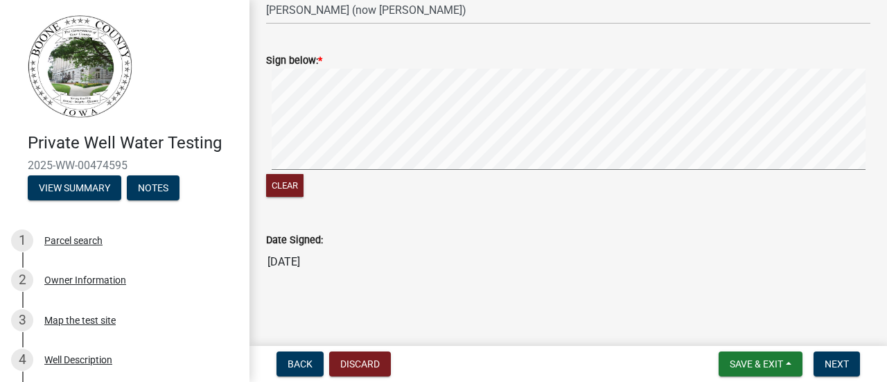
click at [302, 174] on div "Clear" at bounding box center [568, 134] width 604 height 131
click at [418, 170] on signature-pad at bounding box center [568, 121] width 604 height 105
click at [836, 357] on button "Next" at bounding box center [837, 363] width 46 height 25
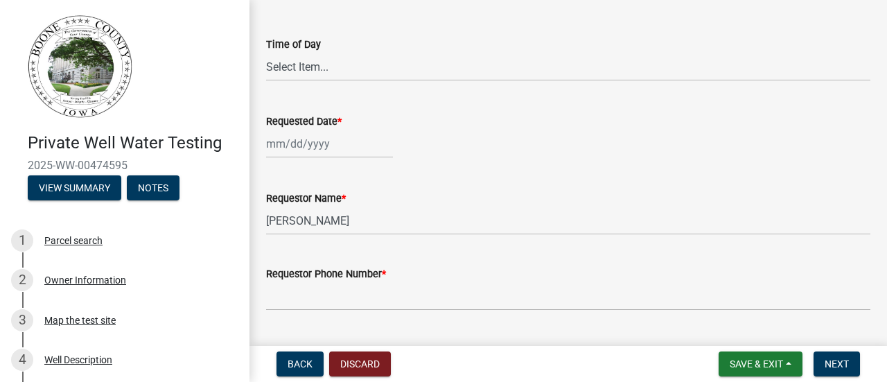
scroll to position [214, 0]
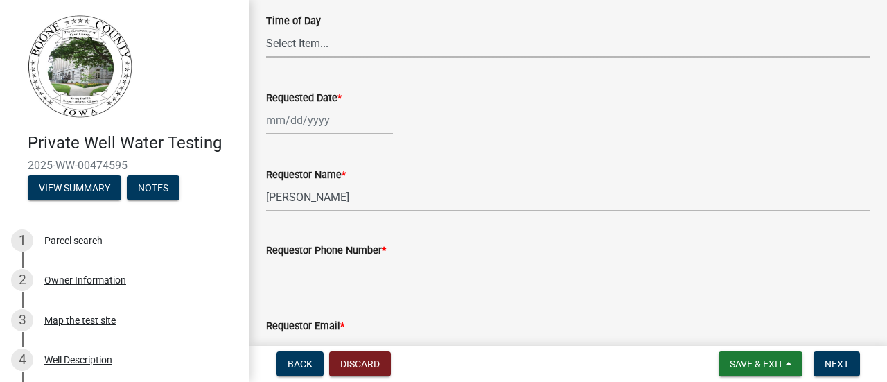
click at [280, 42] on select "Select Item... AM PM" at bounding box center [568, 43] width 604 height 28
click at [266, 29] on select "Select Item... AM PM" at bounding box center [568, 43] width 604 height 28
select select "3ad401e1-0864-4e59-92c0-337b78f7cb2c"
click at [279, 127] on div at bounding box center [329, 120] width 127 height 28
select select "9"
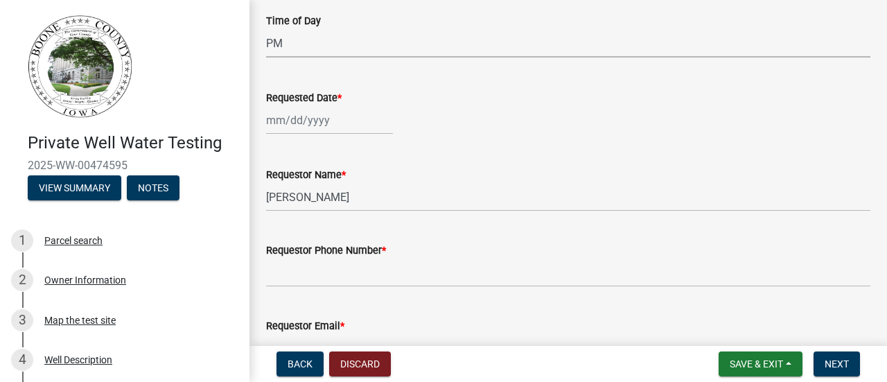
select select "2025"
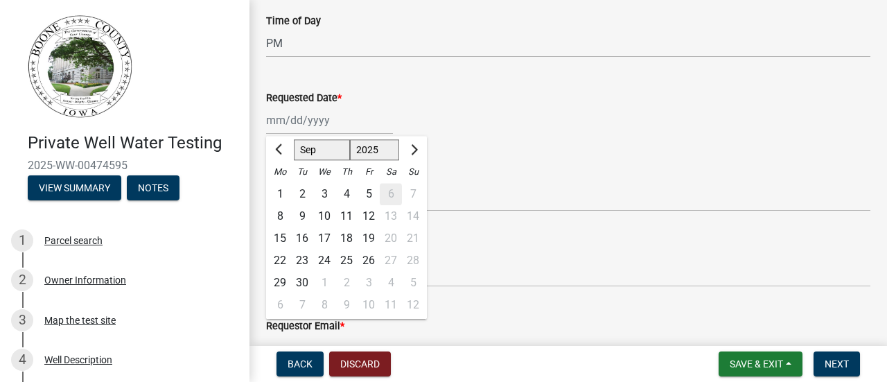
click at [301, 220] on div "9" at bounding box center [302, 216] width 22 height 22
type input "[DATE]"
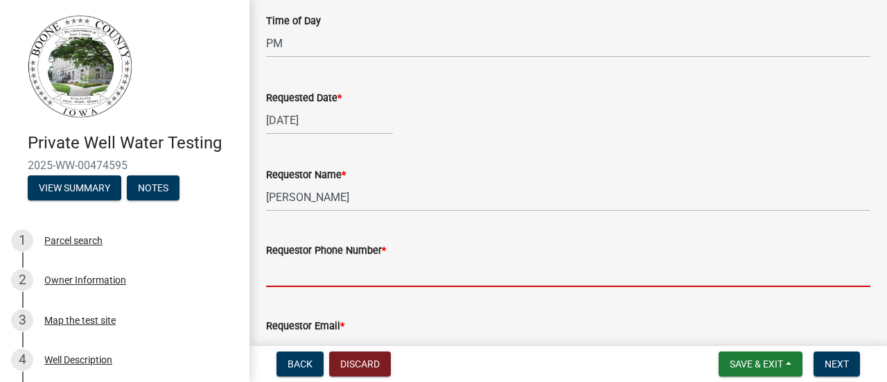
click at [296, 274] on input "Requestor Phone Number *" at bounding box center [568, 273] width 604 height 28
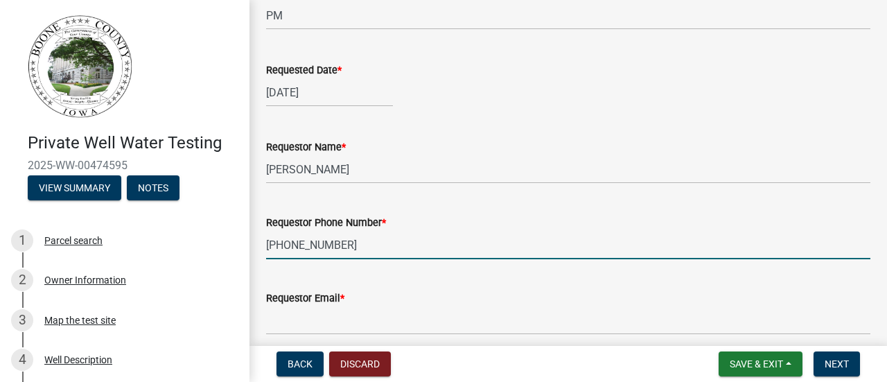
scroll to position [352, 0]
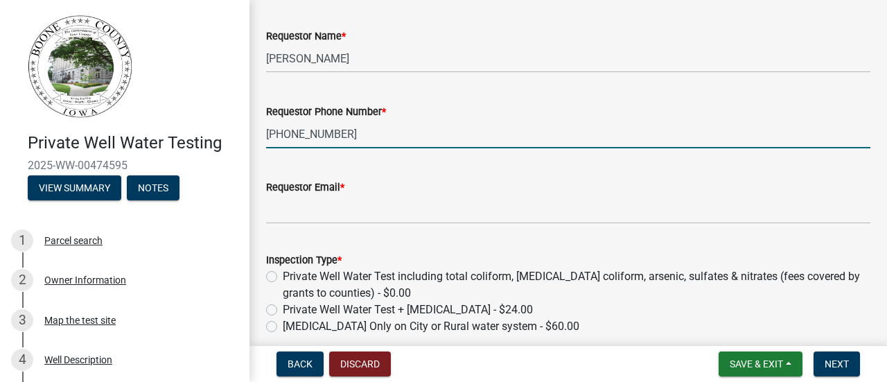
type input "[PHONE_NUMBER]"
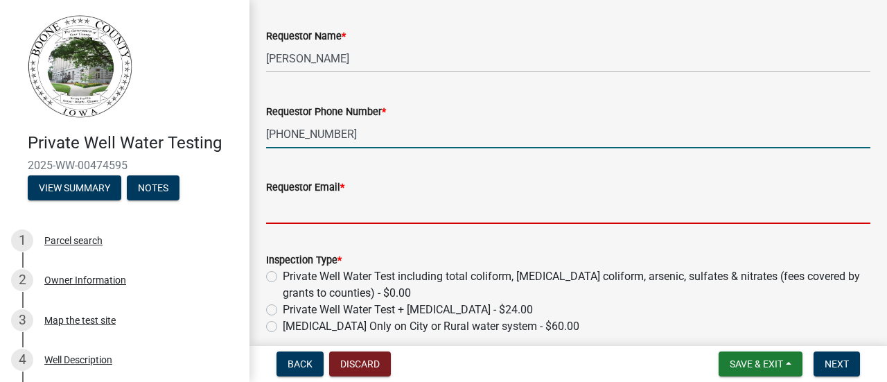
click at [297, 209] on input "Requestor Email *" at bounding box center [568, 209] width 604 height 28
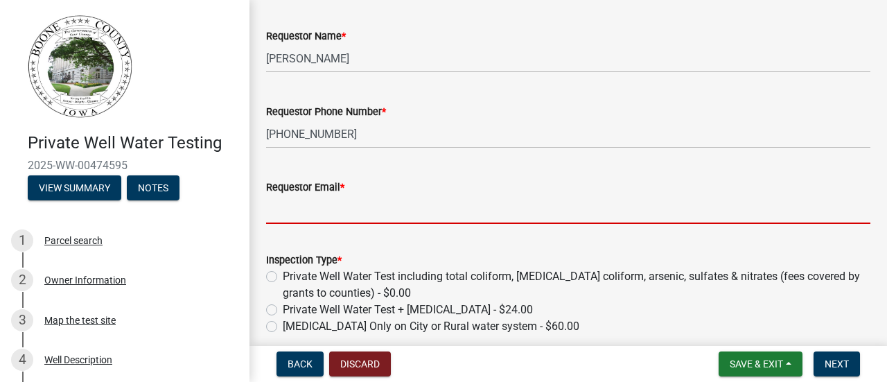
type input "[EMAIL_ADDRESS][DOMAIN_NAME]"
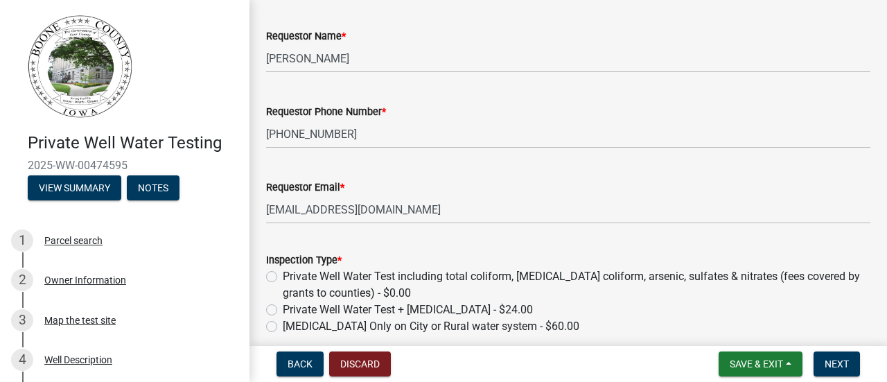
click at [283, 274] on label "Private Well Water Test including total coliform, [MEDICAL_DATA] coliform, arse…" at bounding box center [577, 284] width 588 height 33
click at [283, 274] on input "Private Well Water Test including total coliform, [MEDICAL_DATA] coliform, arse…" at bounding box center [287, 272] width 9 height 9
radio input "true"
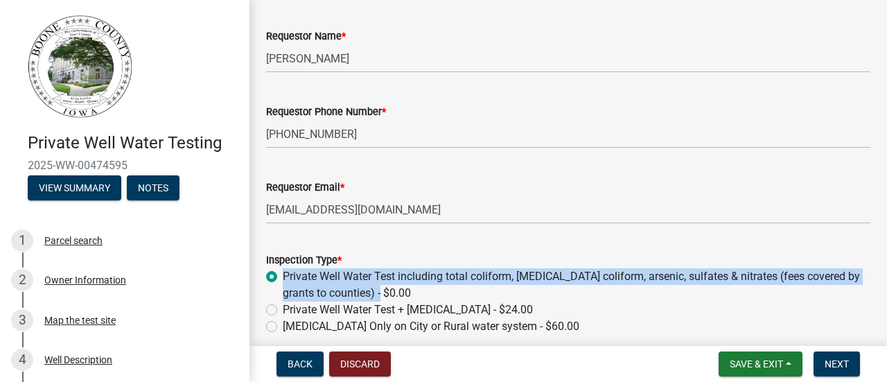
drag, startPoint x: 822, startPoint y: 260, endPoint x: 823, endPoint y: 287, distance: 27.0
click at [823, 287] on div "Inspection Type * Private Well Water Test including total coliform, [MEDICAL_DA…" at bounding box center [568, 293] width 604 height 83
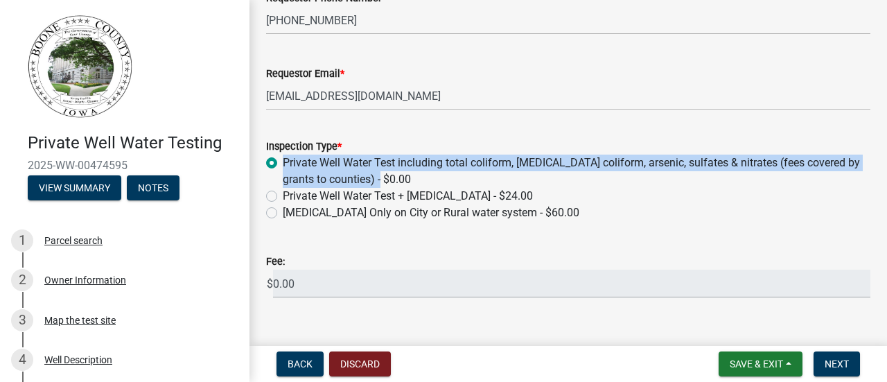
scroll to position [489, 0]
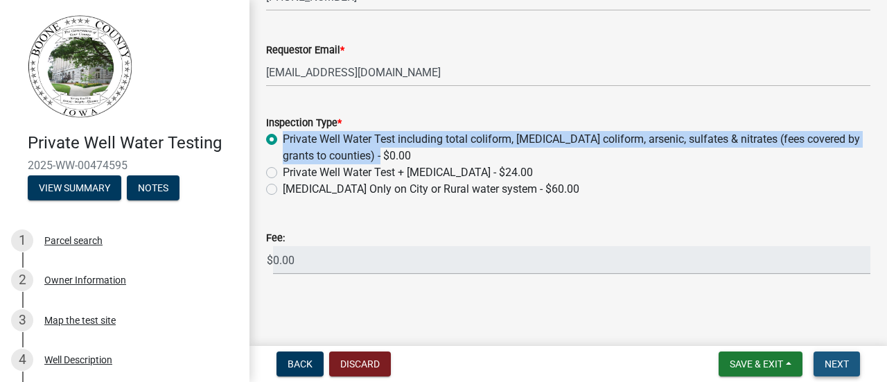
click at [832, 365] on span "Next" at bounding box center [837, 363] width 24 height 11
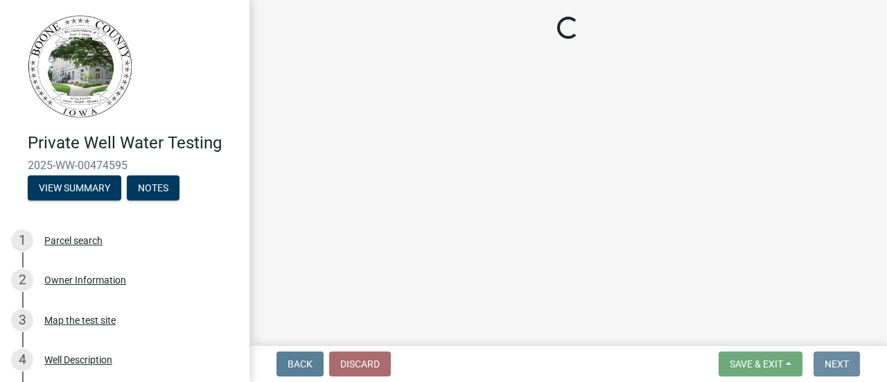
scroll to position [0, 0]
